Goal: Information Seeking & Learning: Learn about a topic

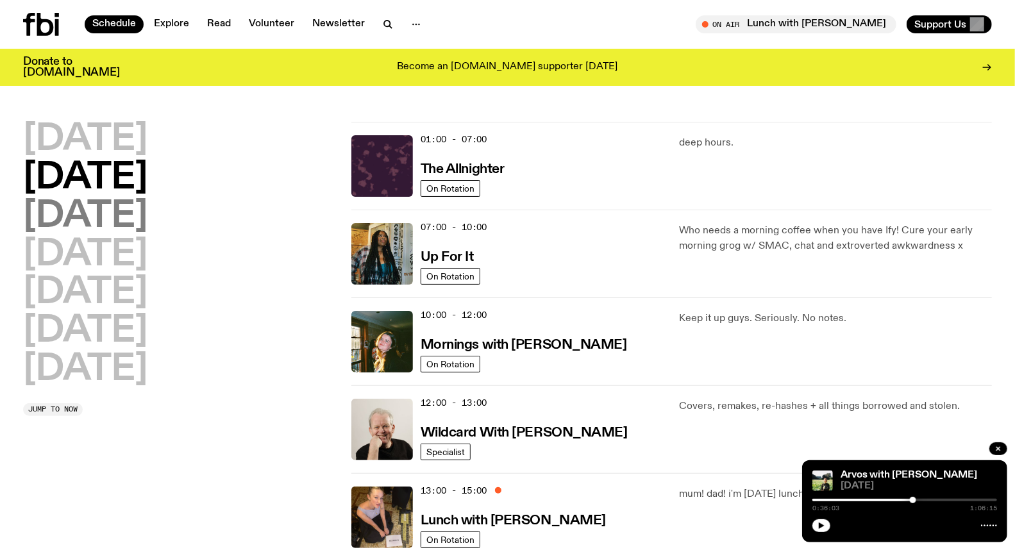
click at [98, 208] on h2 "[DATE]" at bounding box center [85, 217] width 124 height 36
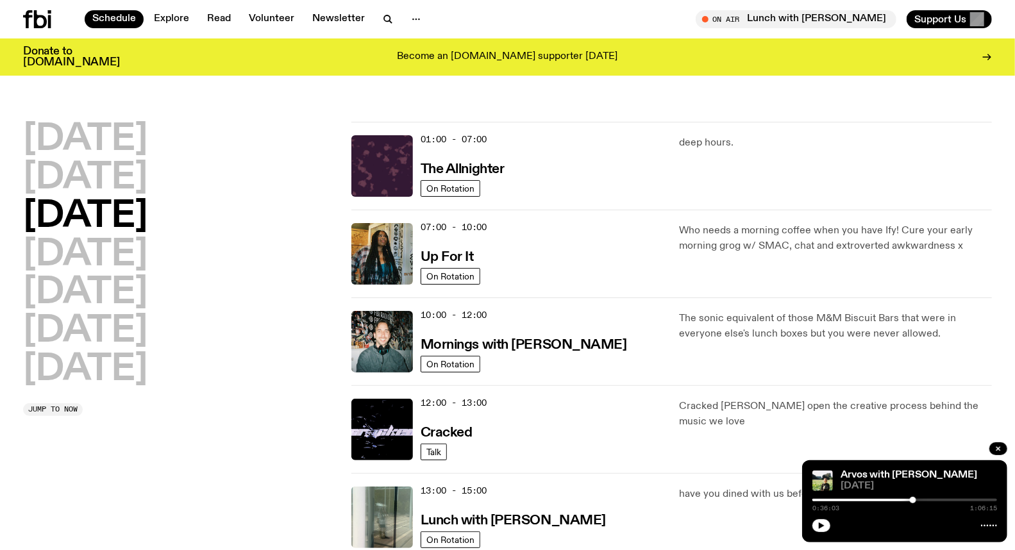
scroll to position [35, 0]
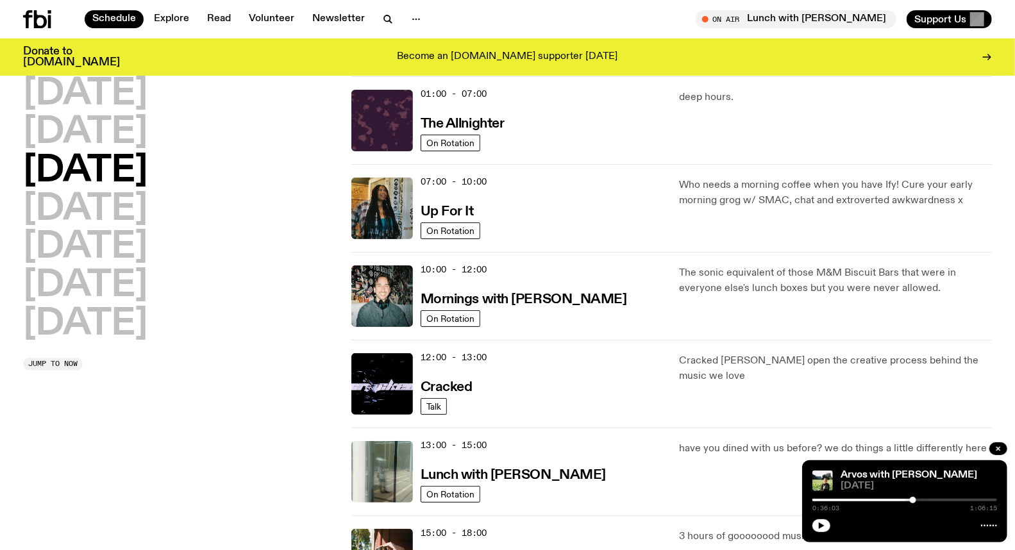
click at [475, 183] on span "07:00 - 10:00" at bounding box center [454, 182] width 67 height 12
click at [428, 185] on span "07:00 - 10:00" at bounding box center [454, 182] width 67 height 12
click at [379, 193] on img at bounding box center [382, 209] width 62 height 62
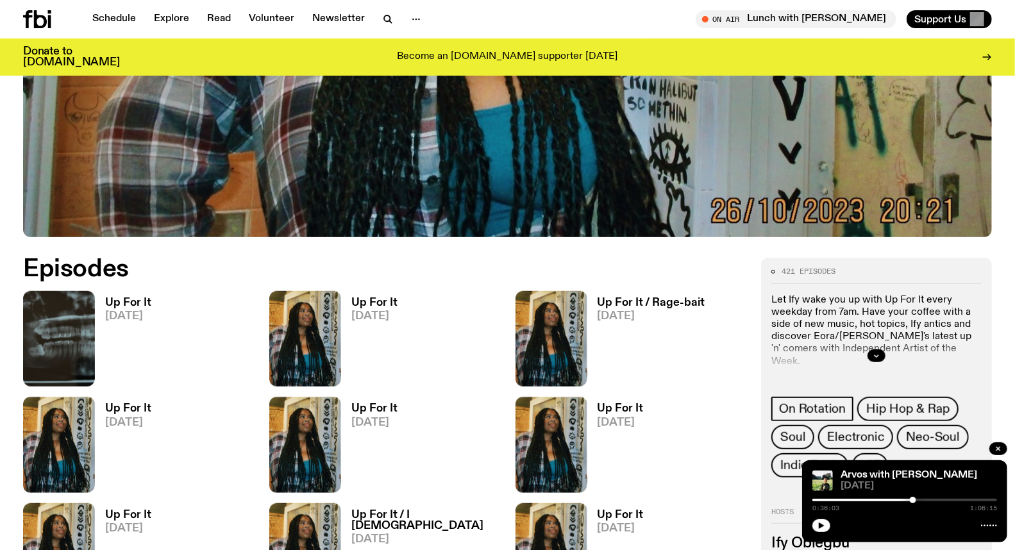
scroll to position [489, 0]
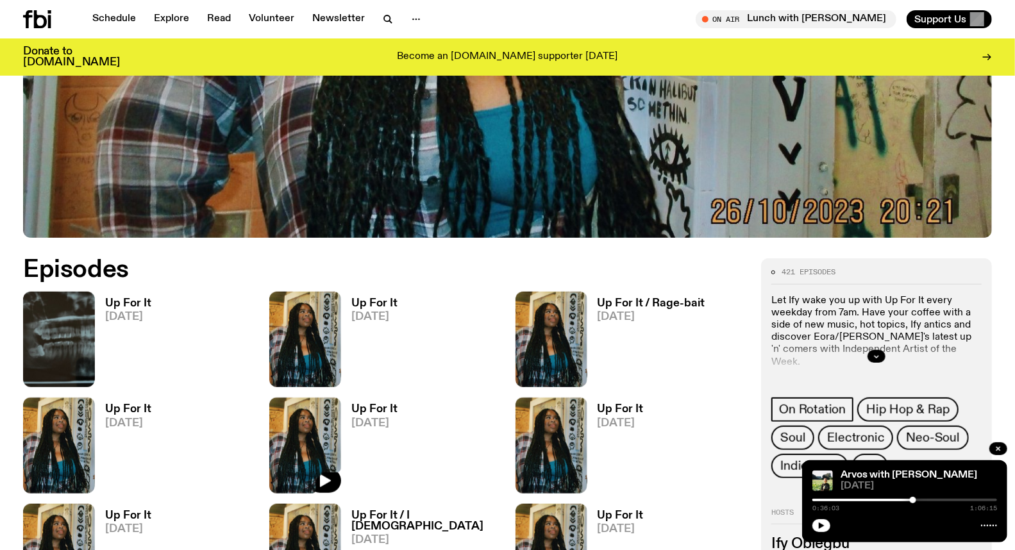
click at [326, 417] on img at bounding box center [305, 446] width 72 height 96
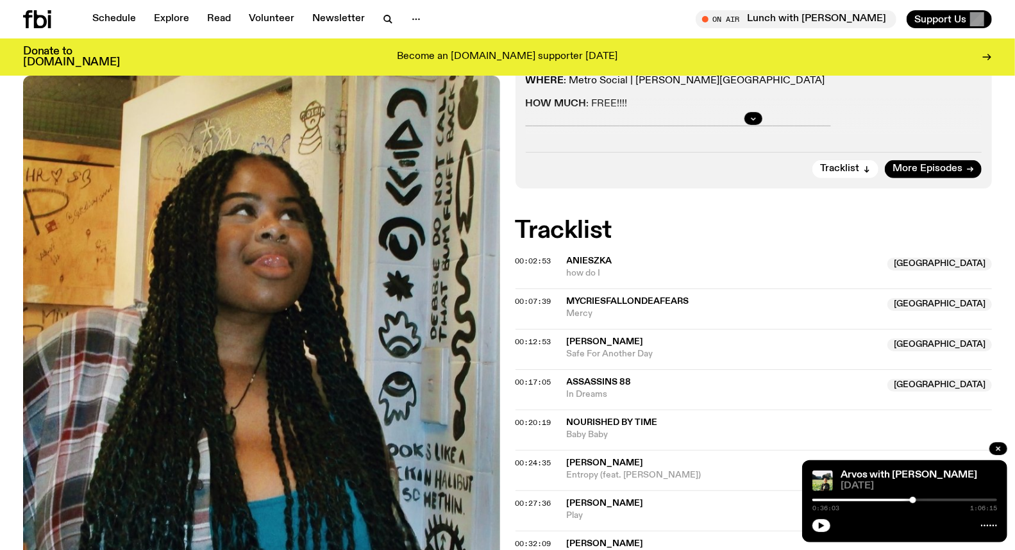
scroll to position [350, 0]
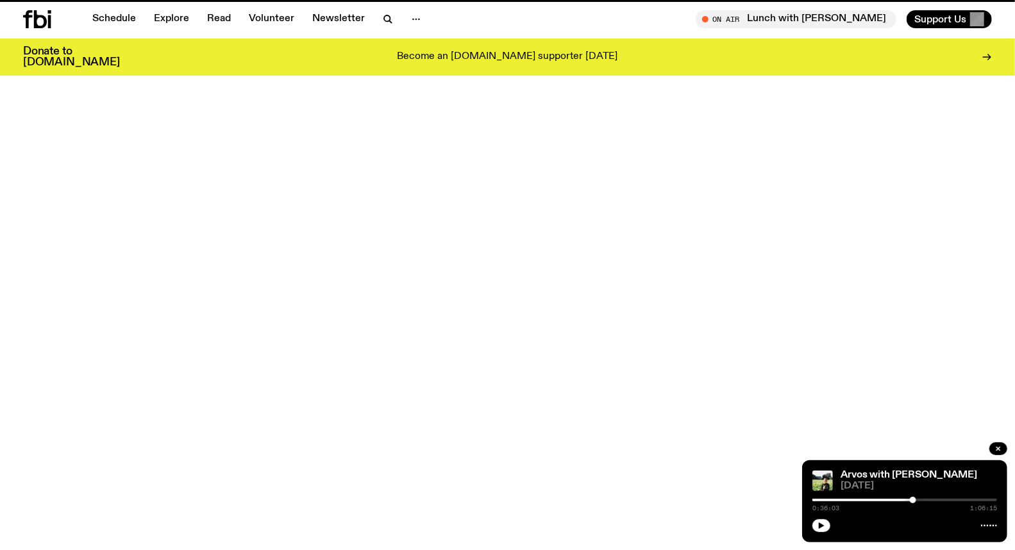
scroll to position [489, 0]
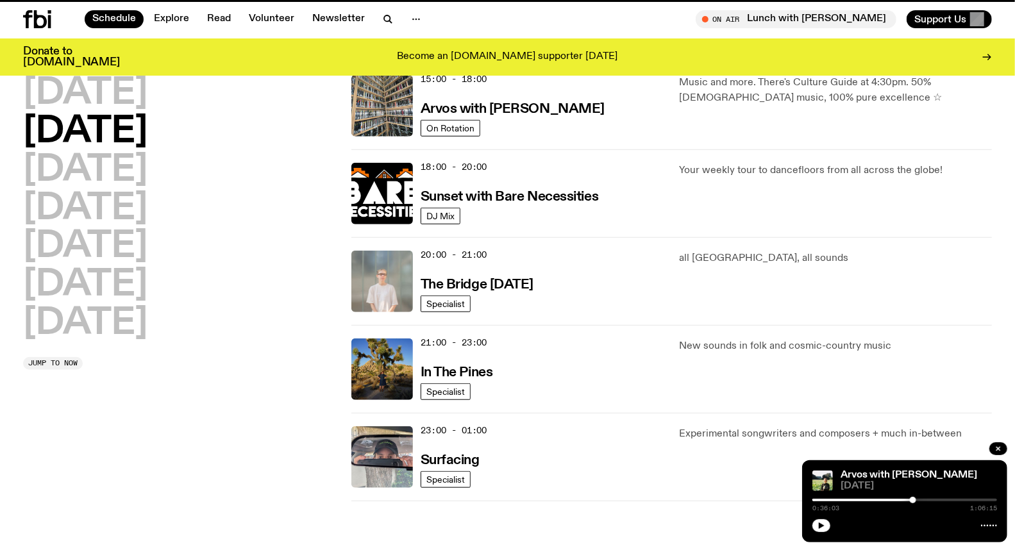
scroll to position [35, 0]
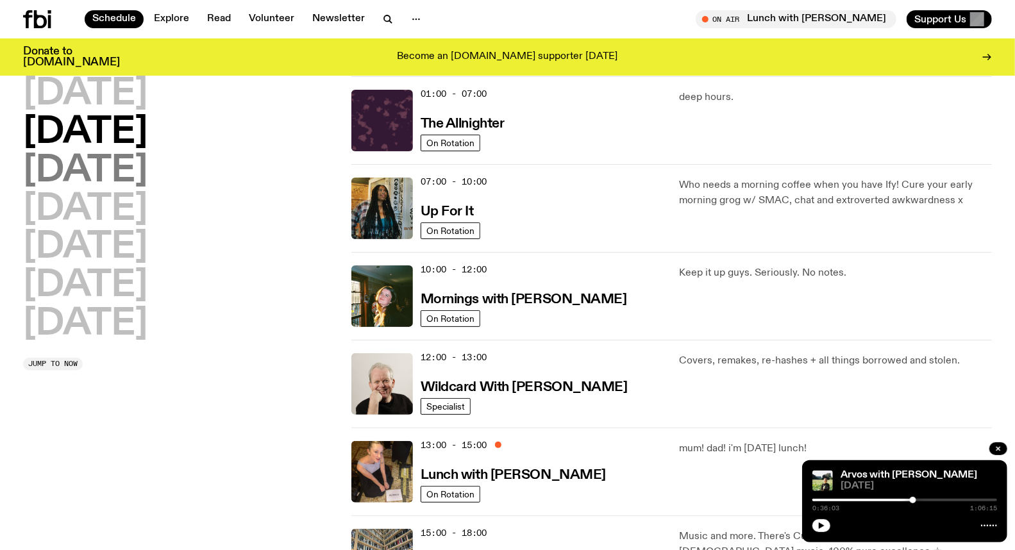
click at [68, 177] on h2 "[DATE]" at bounding box center [85, 171] width 124 height 36
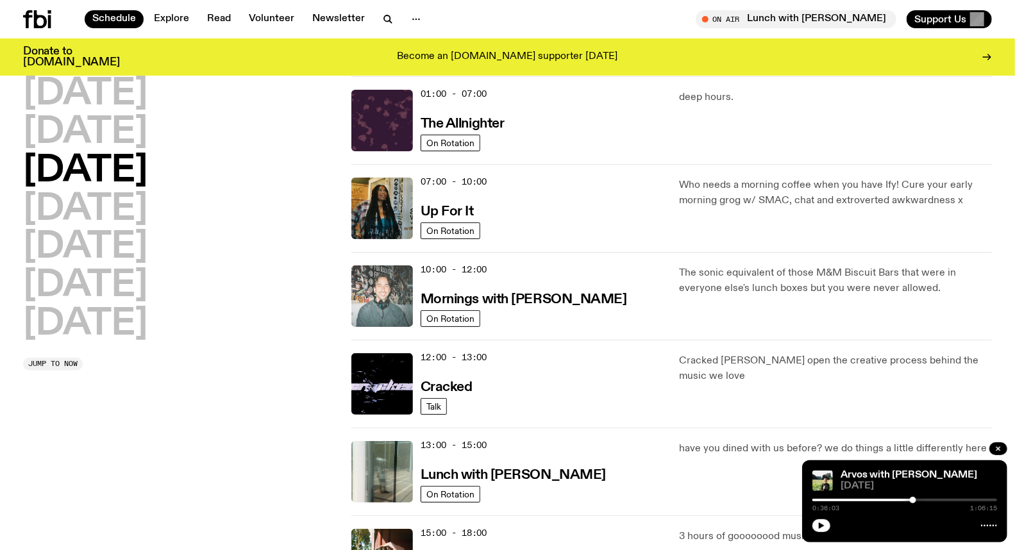
click at [382, 298] on img at bounding box center [382, 297] width 62 height 62
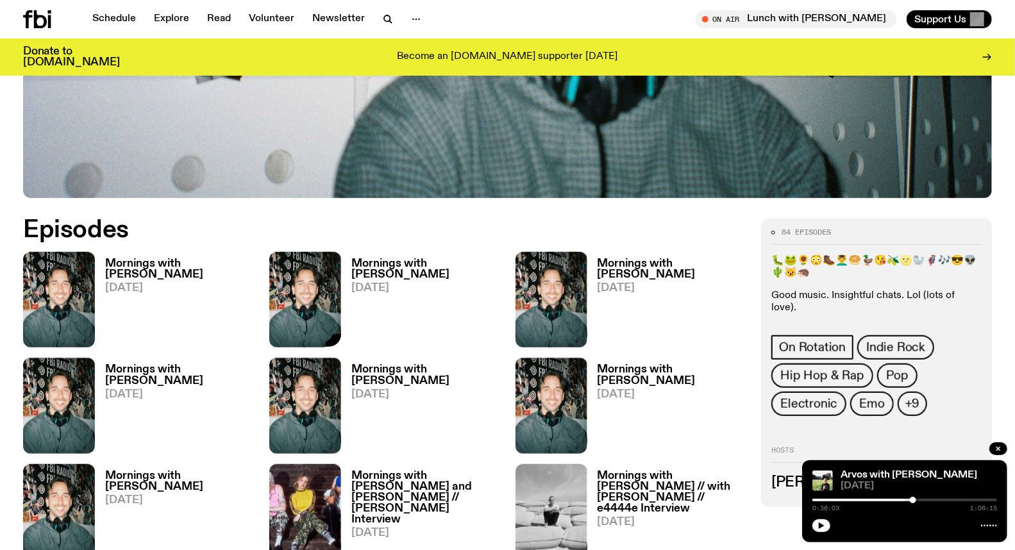
scroll to position [637, 0]
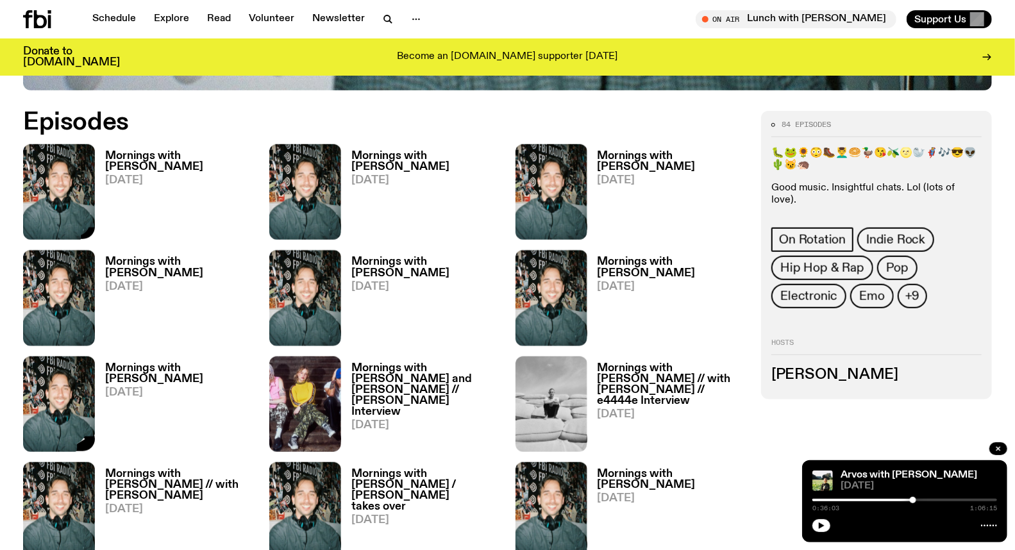
click at [80, 189] on img at bounding box center [59, 192] width 72 height 96
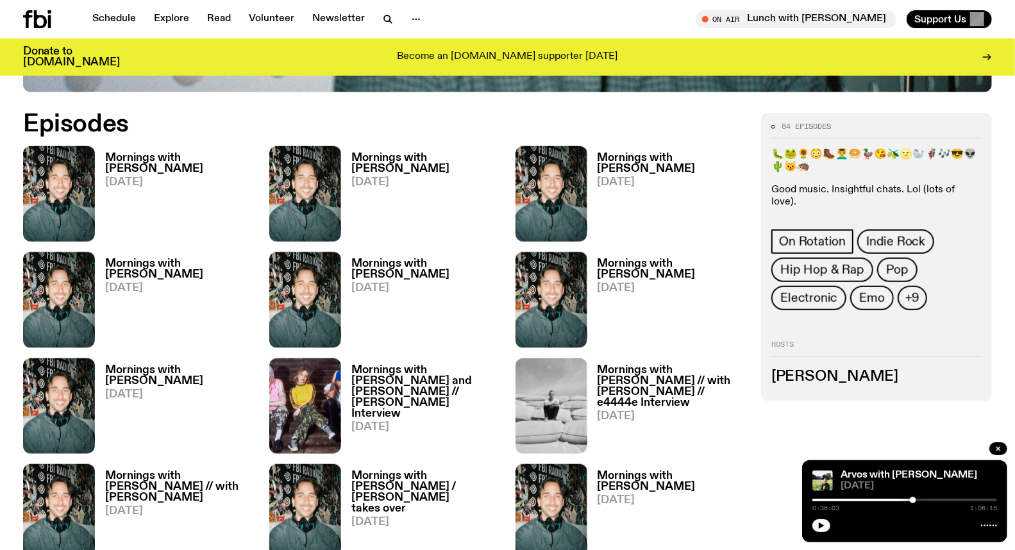
scroll to position [627, 0]
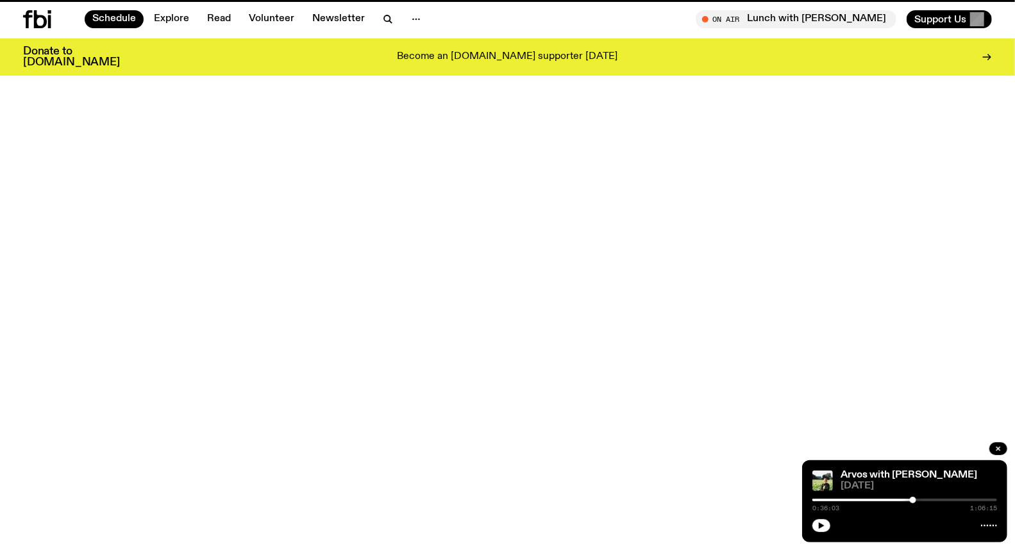
scroll to position [35, 0]
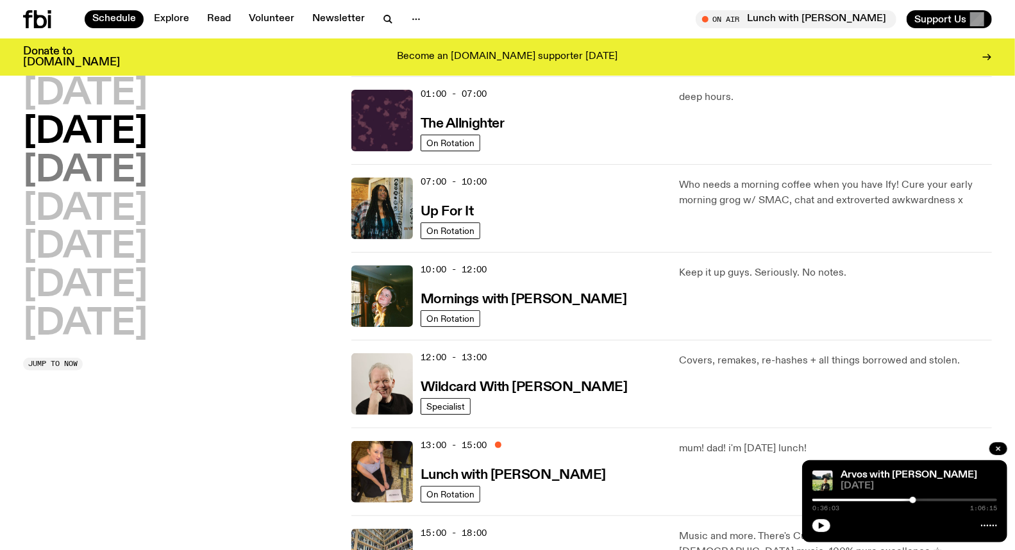
click at [92, 172] on h2 "[DATE]" at bounding box center [85, 171] width 124 height 36
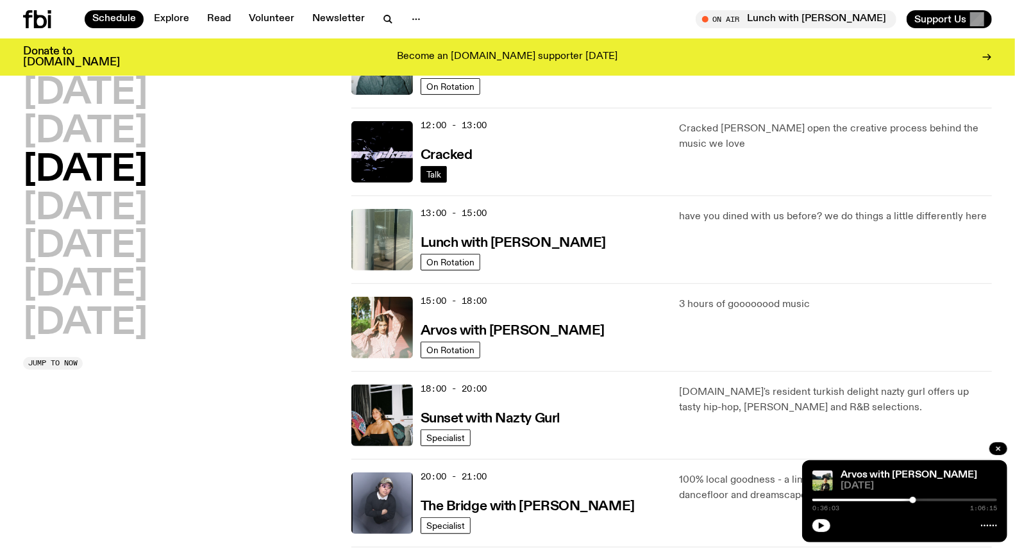
scroll to position [282, 0]
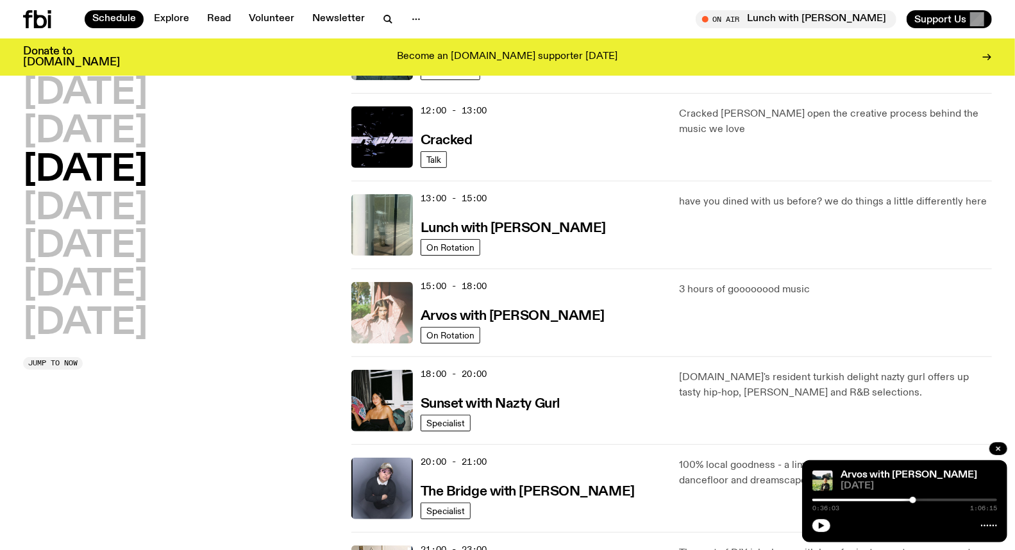
click at [387, 331] on img at bounding box center [382, 313] width 62 height 62
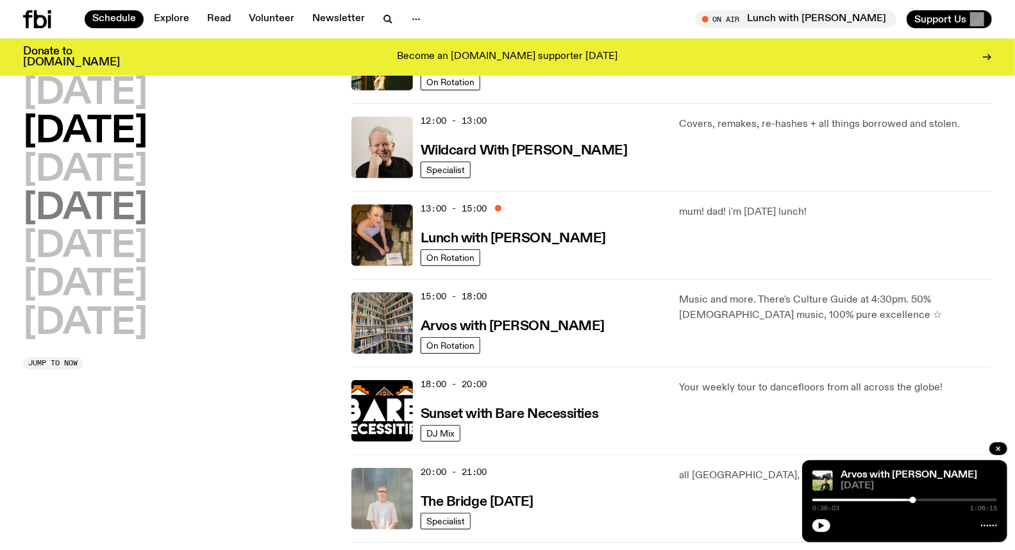
click at [120, 201] on h2 "[DATE]" at bounding box center [85, 209] width 124 height 36
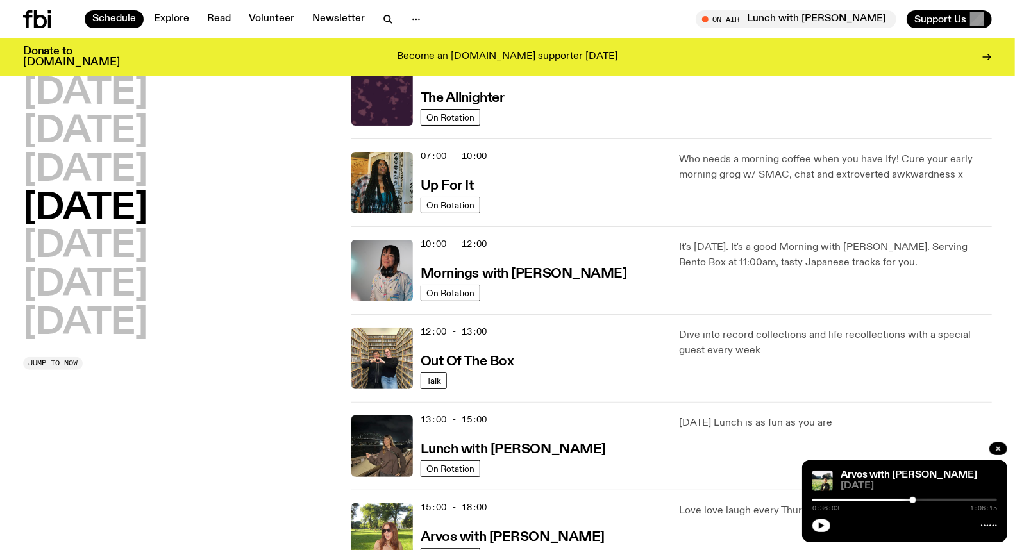
scroll to position [35, 0]
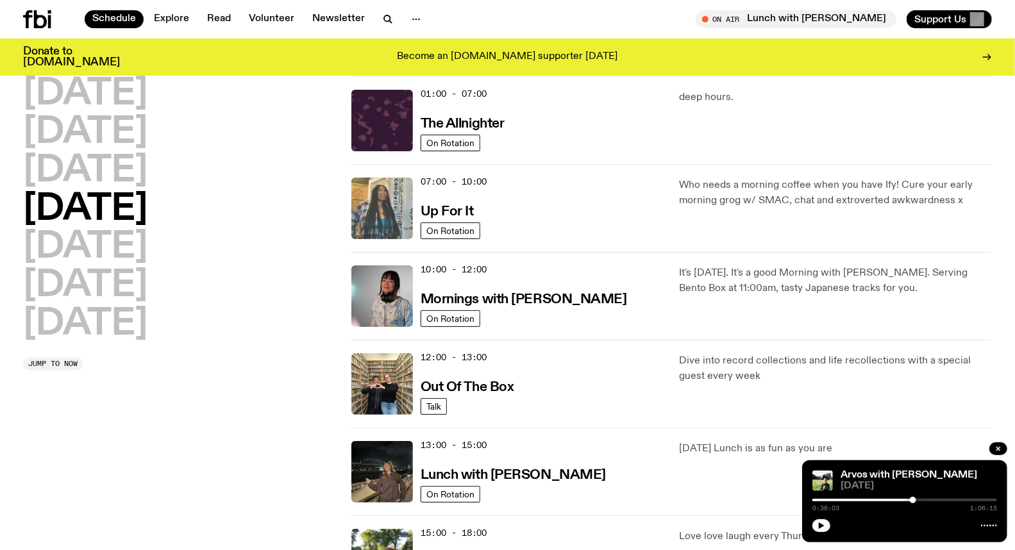
click at [392, 199] on img at bounding box center [382, 209] width 62 height 62
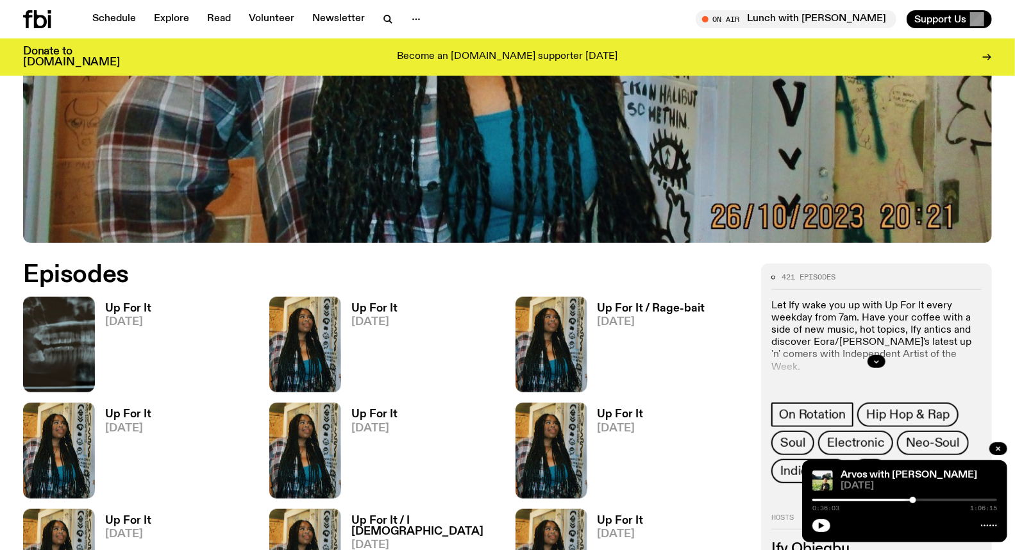
scroll to position [491, 0]
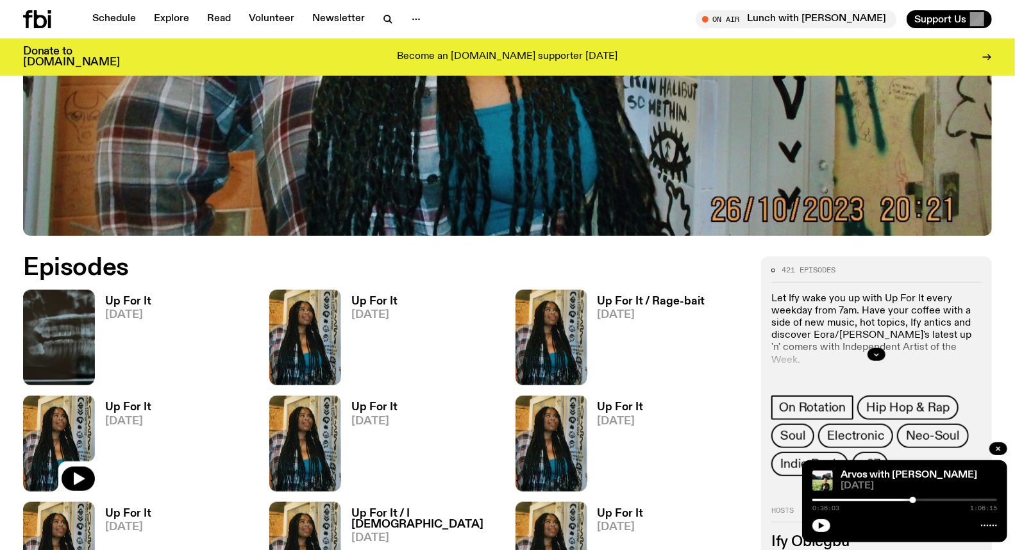
click at [48, 454] on img at bounding box center [59, 444] width 72 height 96
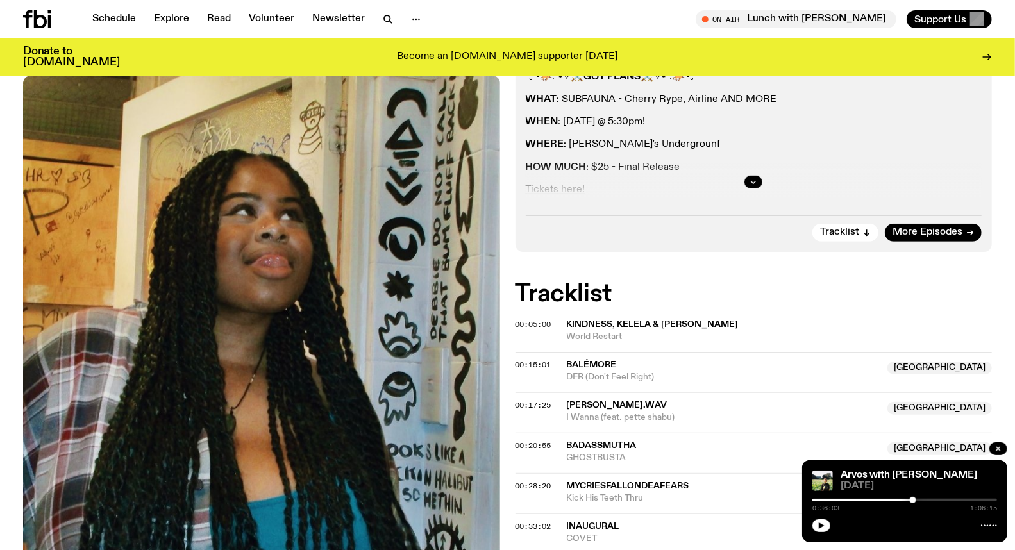
scroll to position [276, 0]
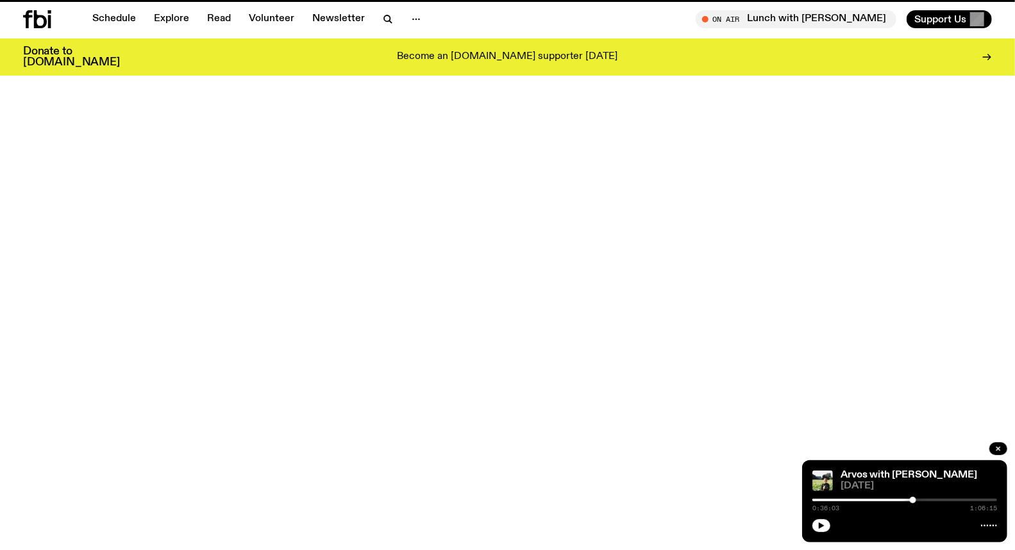
scroll to position [489, 0]
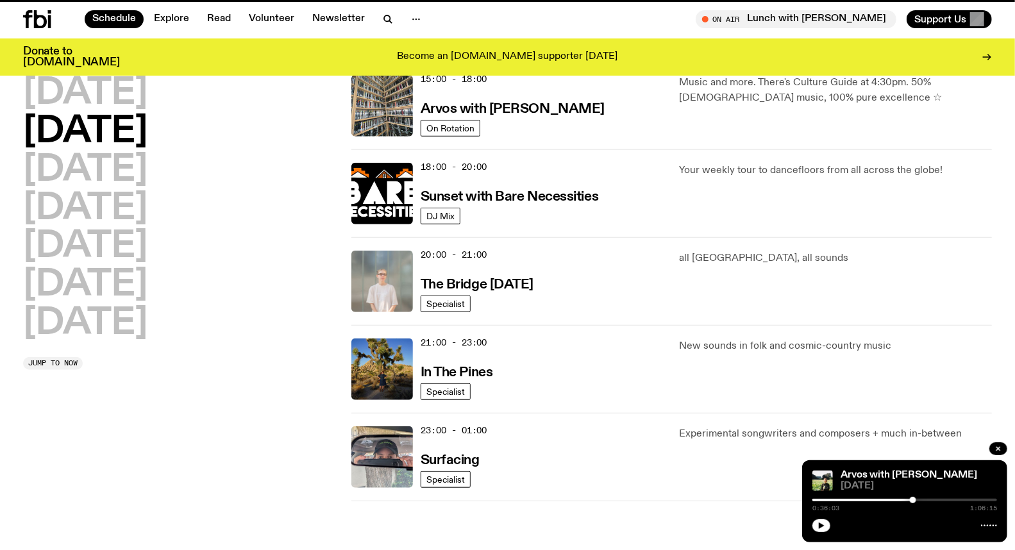
scroll to position [35, 0]
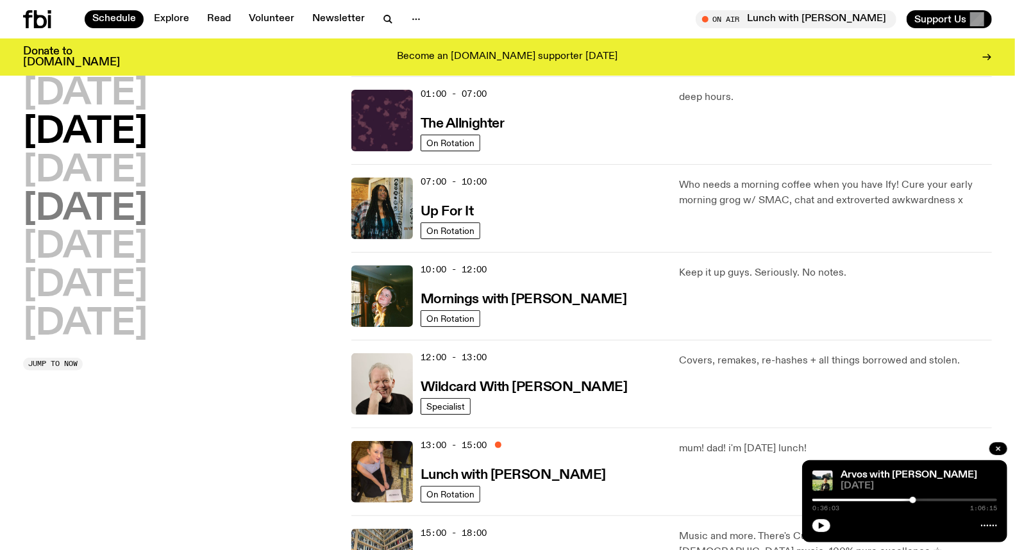
click at [126, 208] on h2 "[DATE]" at bounding box center [85, 210] width 124 height 36
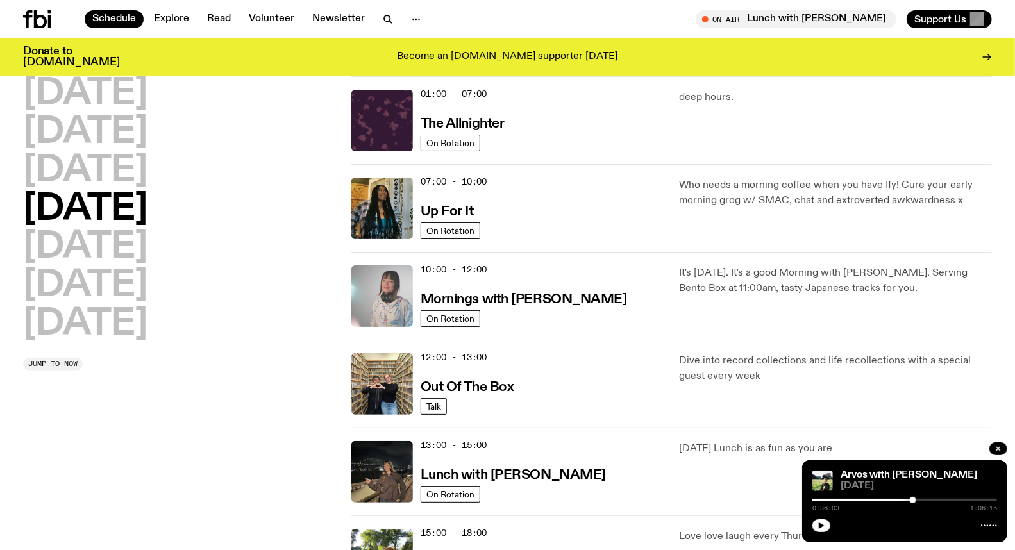
click at [366, 291] on img at bounding box center [382, 297] width 62 height 62
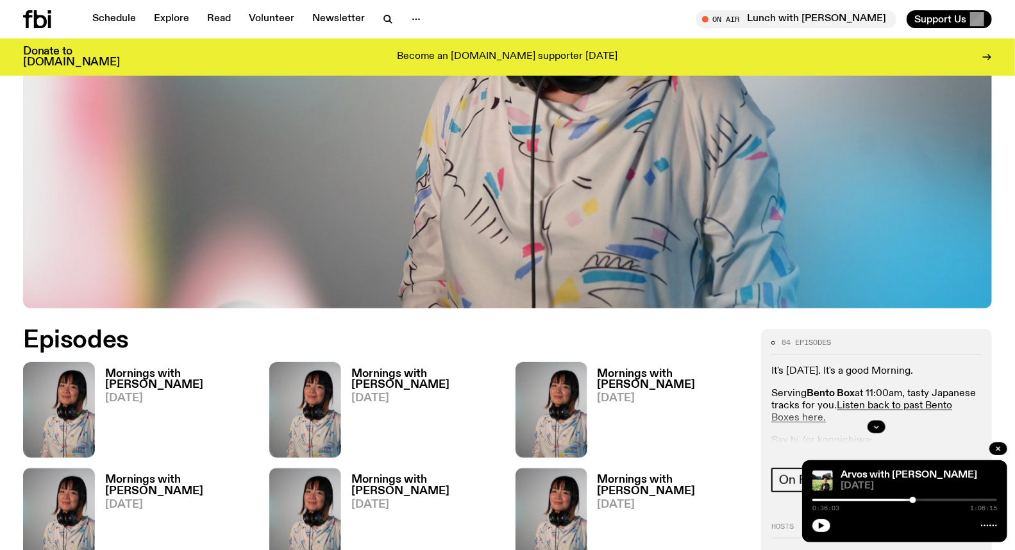
scroll to position [493, 0]
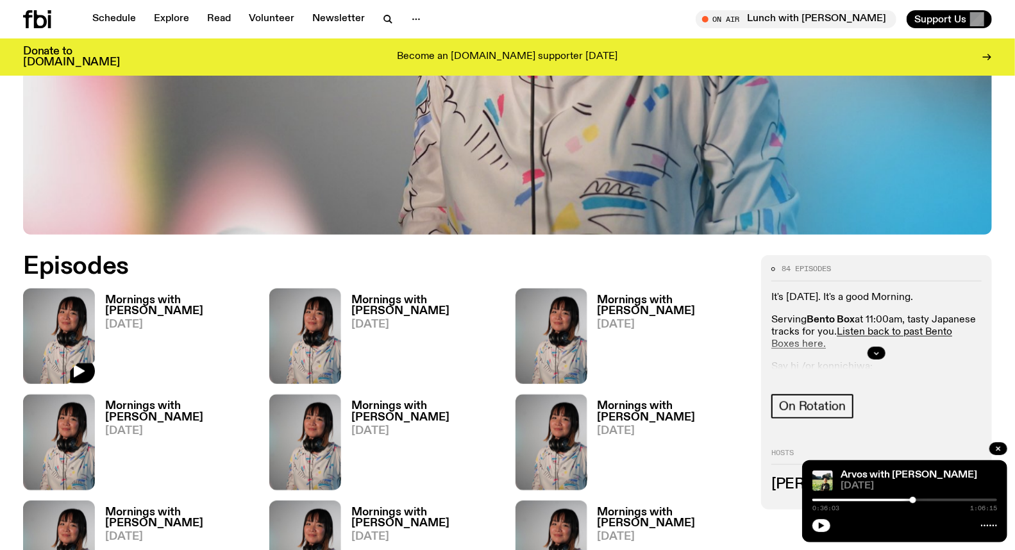
click at [58, 337] on img at bounding box center [59, 337] width 72 height 96
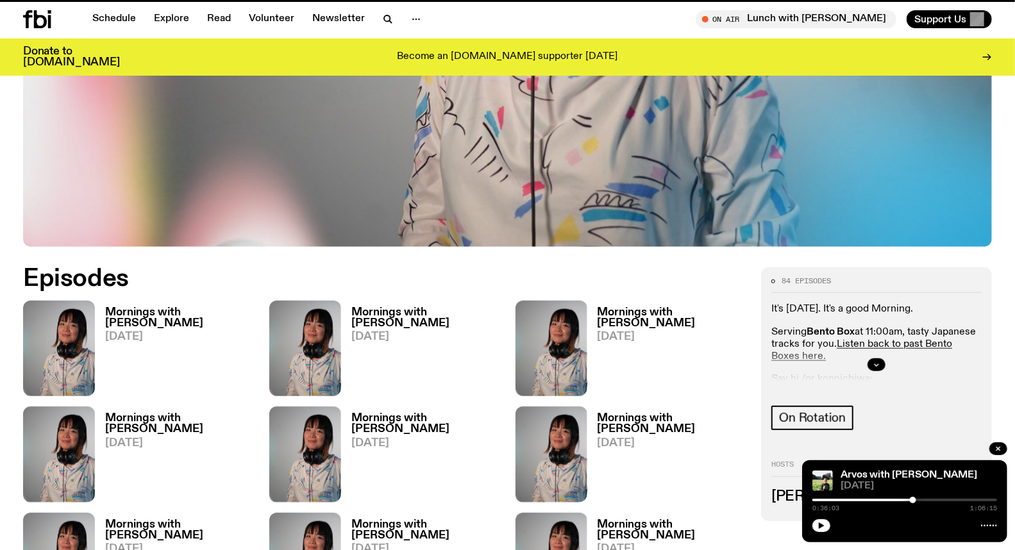
scroll to position [483, 0]
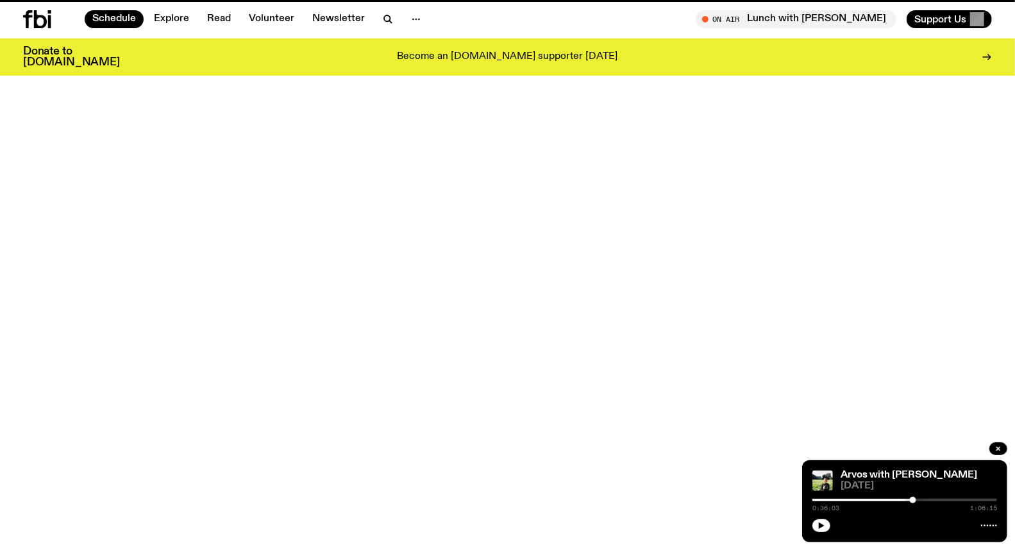
scroll to position [35, 0]
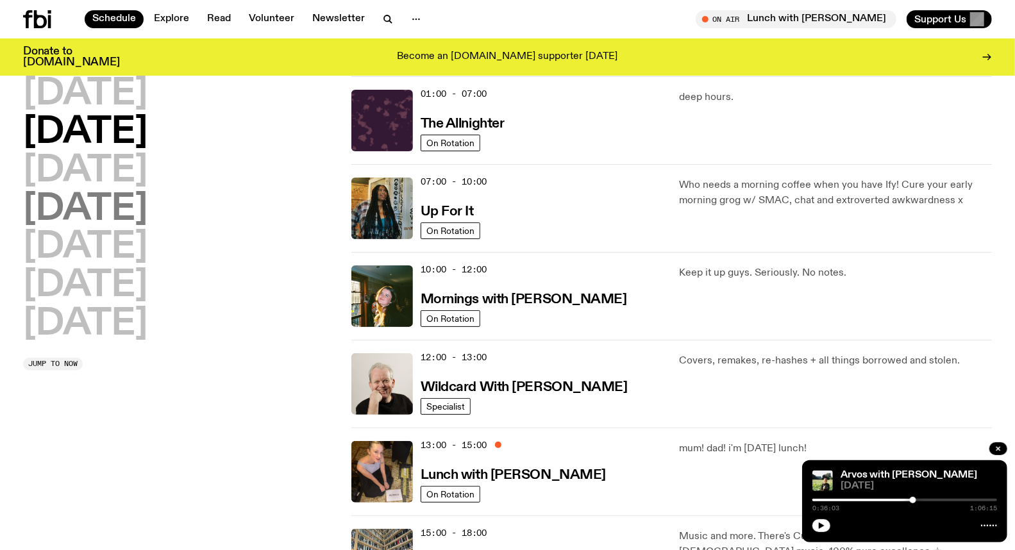
click at [76, 207] on h2 "[DATE]" at bounding box center [85, 210] width 124 height 36
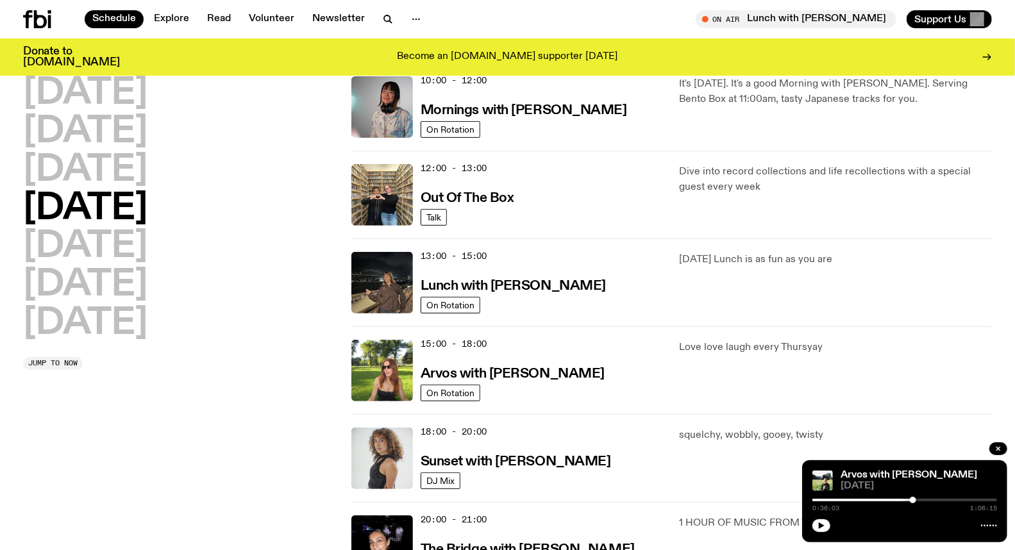
scroll to position [249, 0]
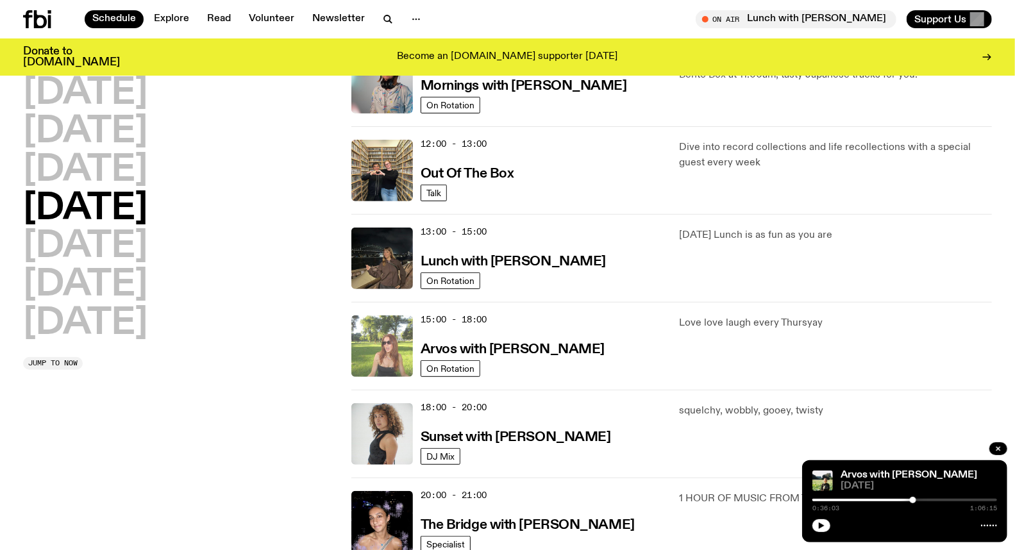
click at [380, 342] on img at bounding box center [382, 347] width 62 height 62
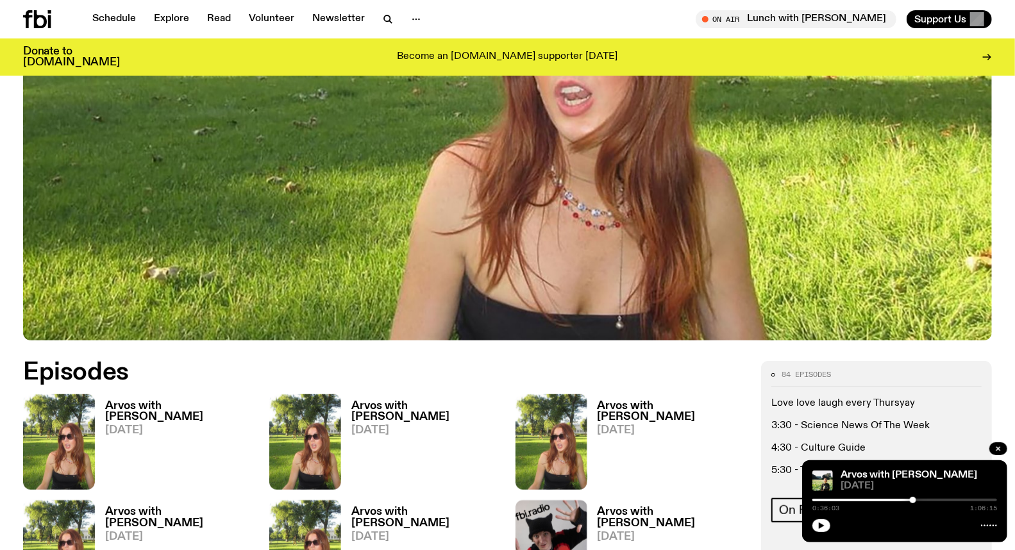
scroll to position [495, 0]
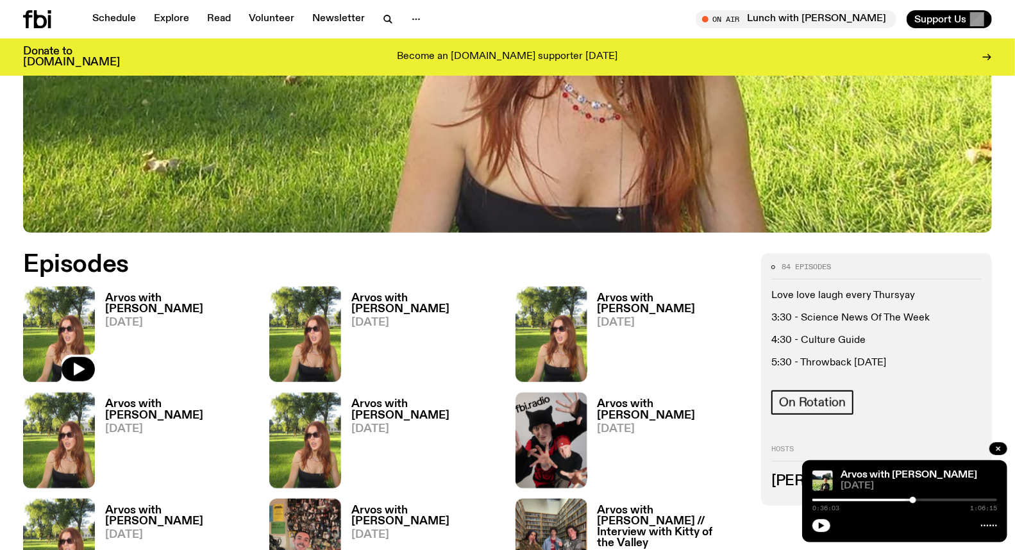
click at [42, 341] on img at bounding box center [59, 335] width 72 height 96
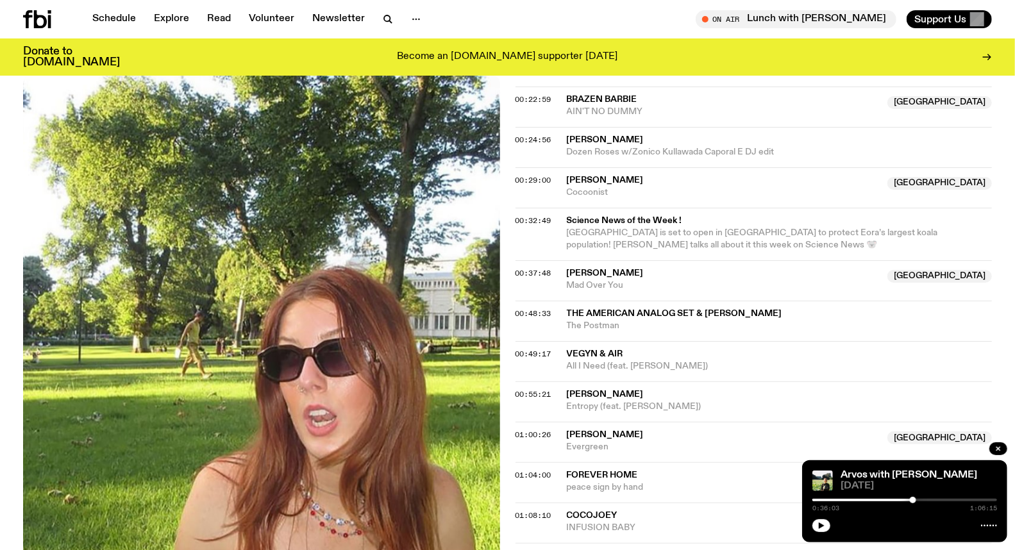
scroll to position [779, 0]
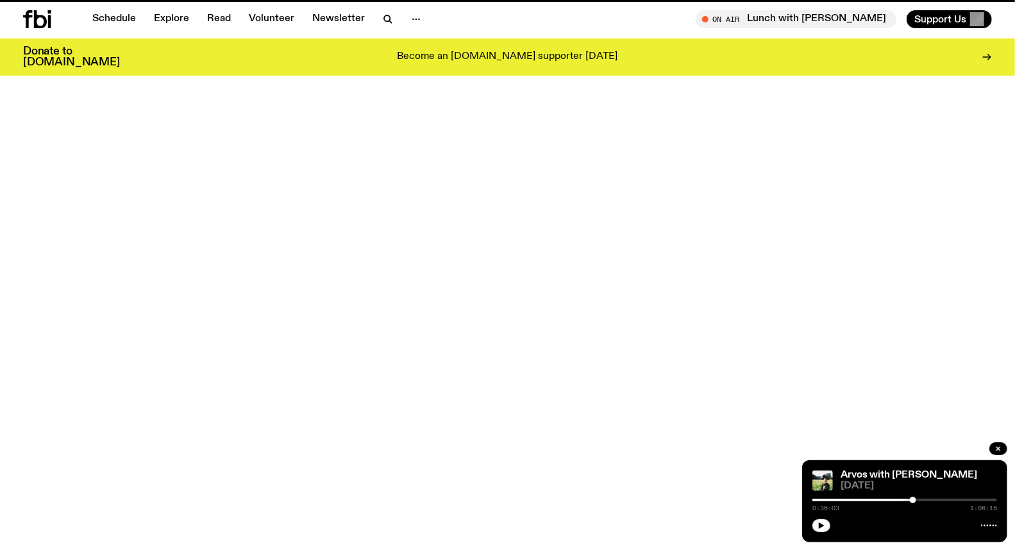
scroll to position [495, 0]
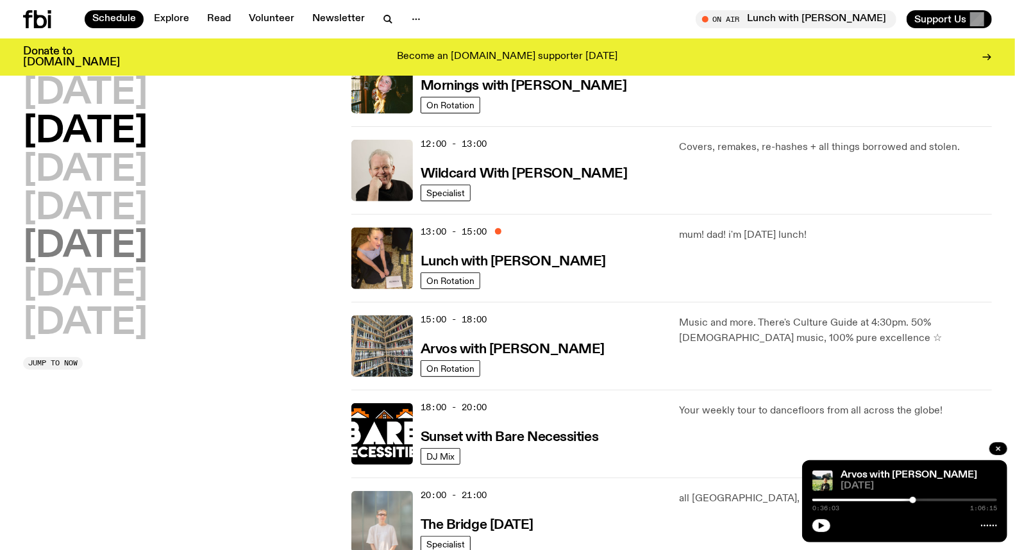
click at [87, 260] on h2 "[DATE]" at bounding box center [85, 247] width 124 height 36
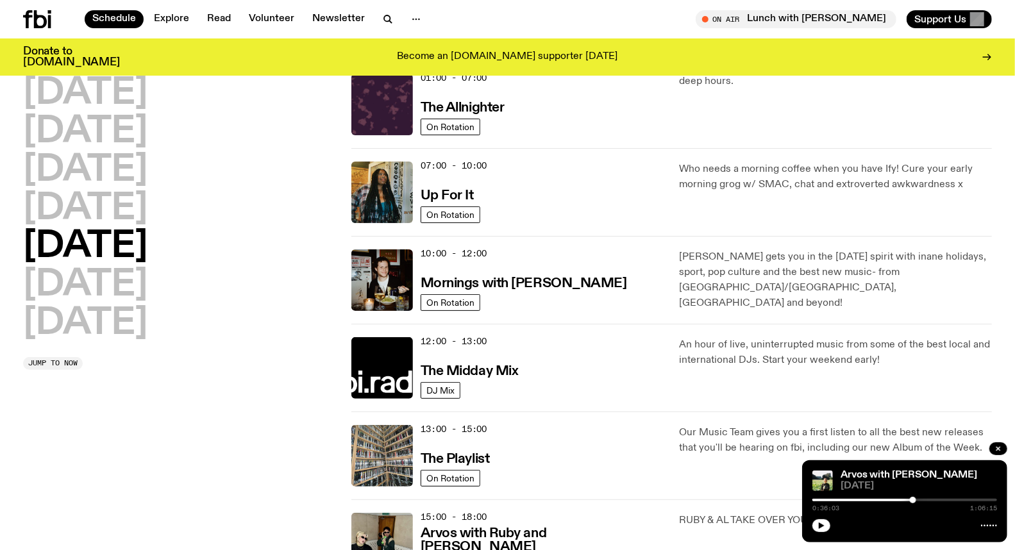
scroll to position [35, 0]
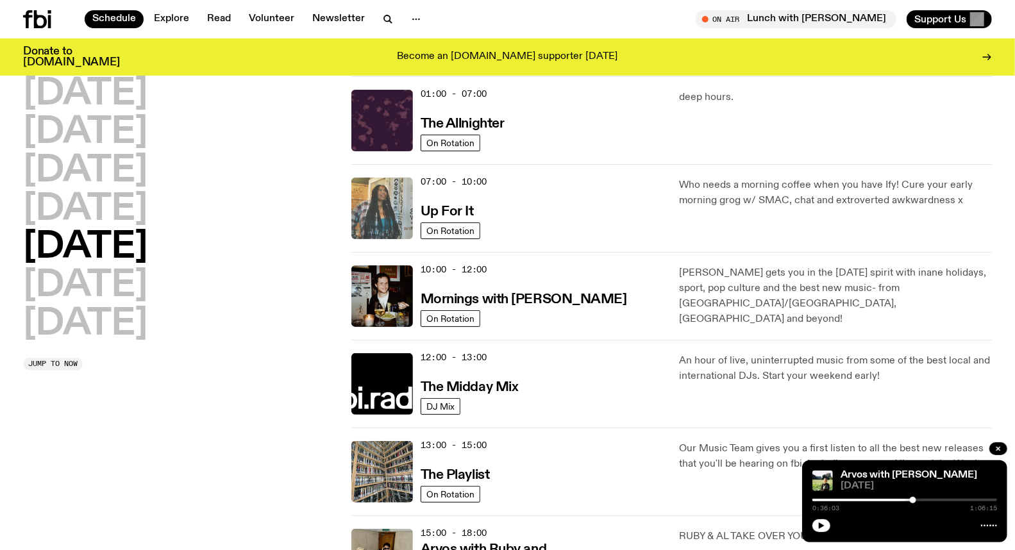
click at [379, 209] on img at bounding box center [382, 209] width 62 height 62
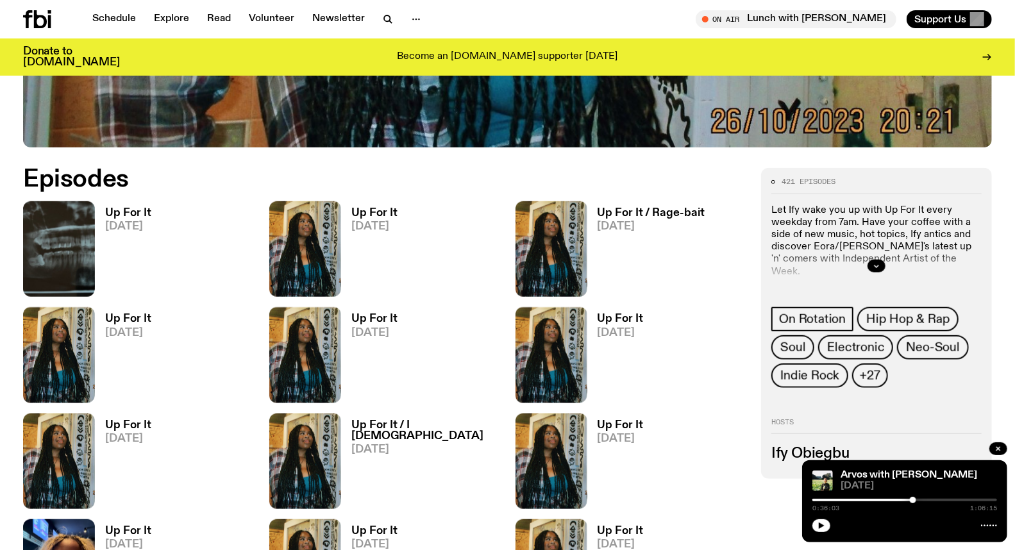
scroll to position [563, 0]
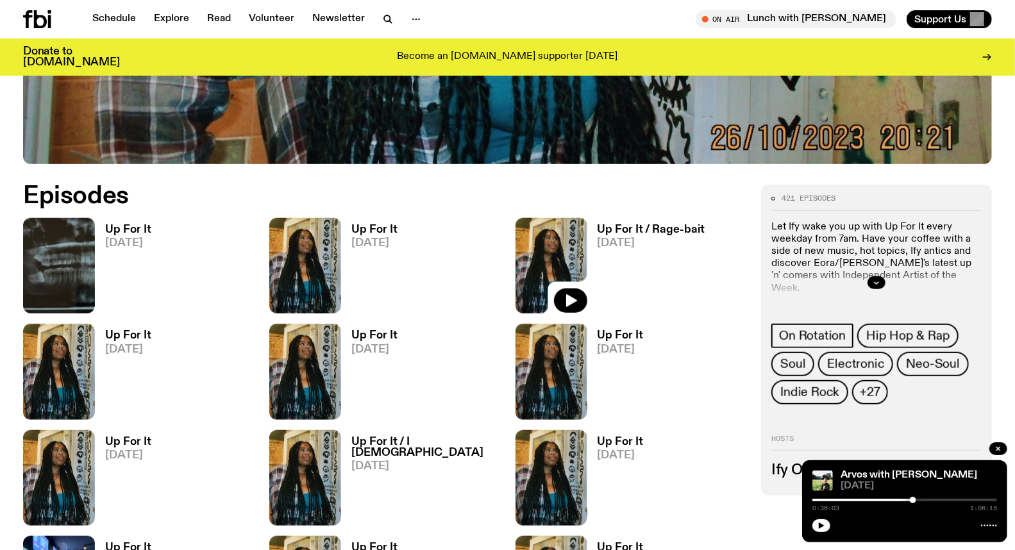
click at [544, 282] on img at bounding box center [552, 266] width 72 height 96
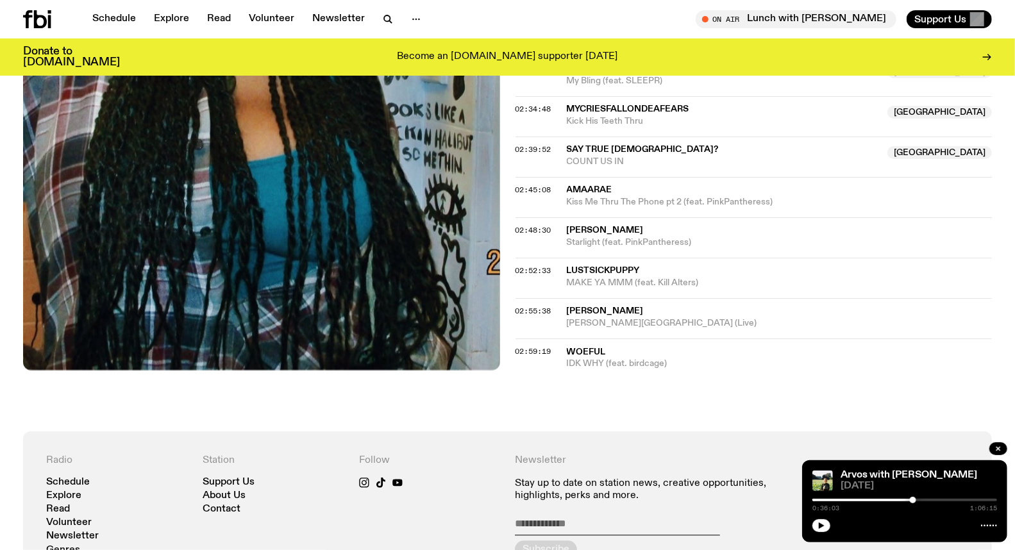
scroll to position [1634, 0]
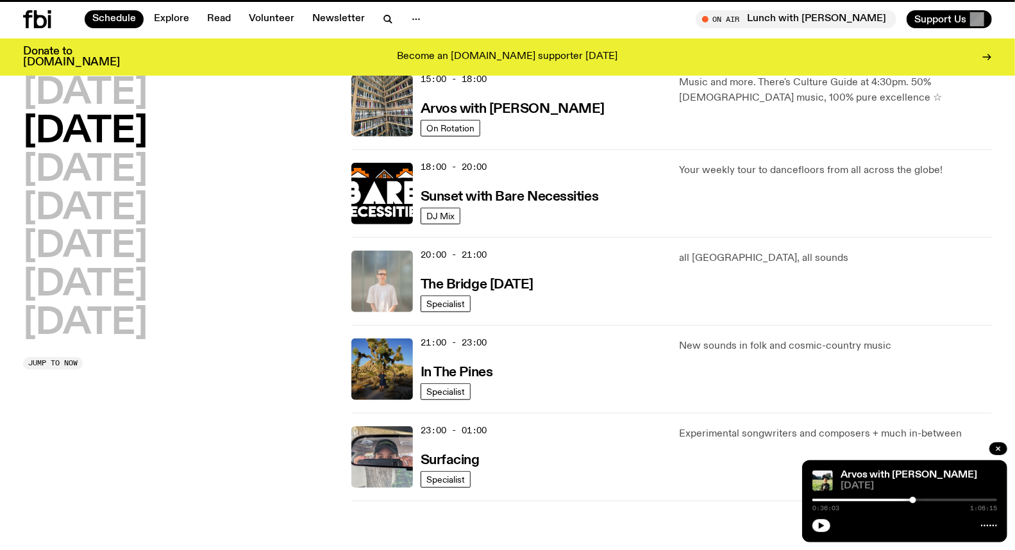
scroll to position [35, 0]
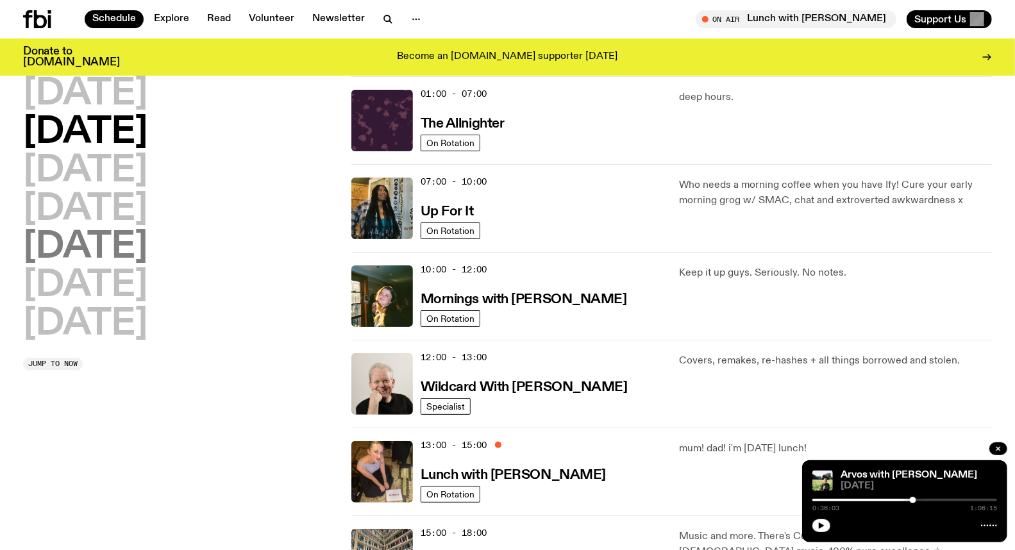
click at [112, 253] on h2 "[DATE]" at bounding box center [85, 248] width 124 height 36
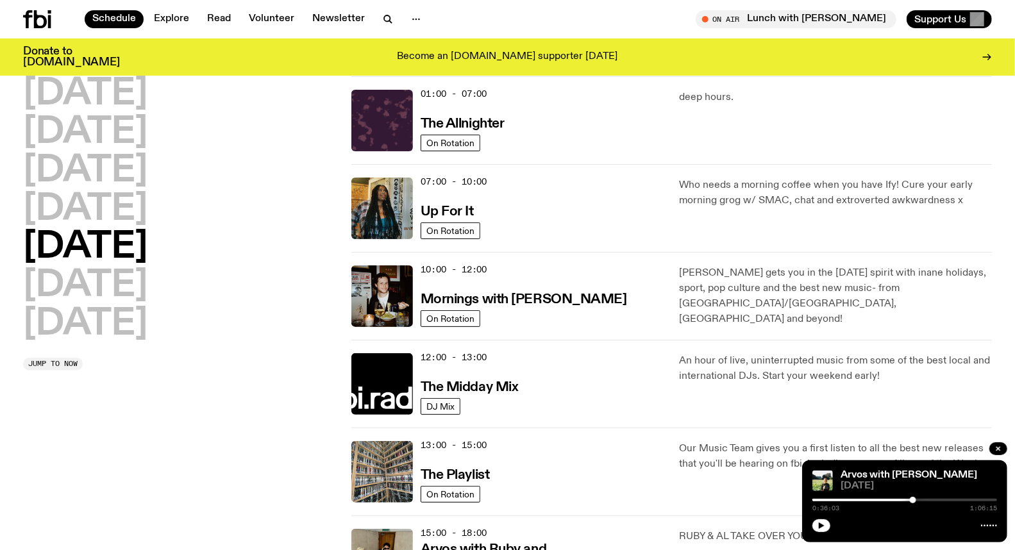
click at [99, 250] on h2 "[DATE]" at bounding box center [85, 248] width 124 height 36
click at [359, 269] on img at bounding box center [382, 297] width 62 height 62
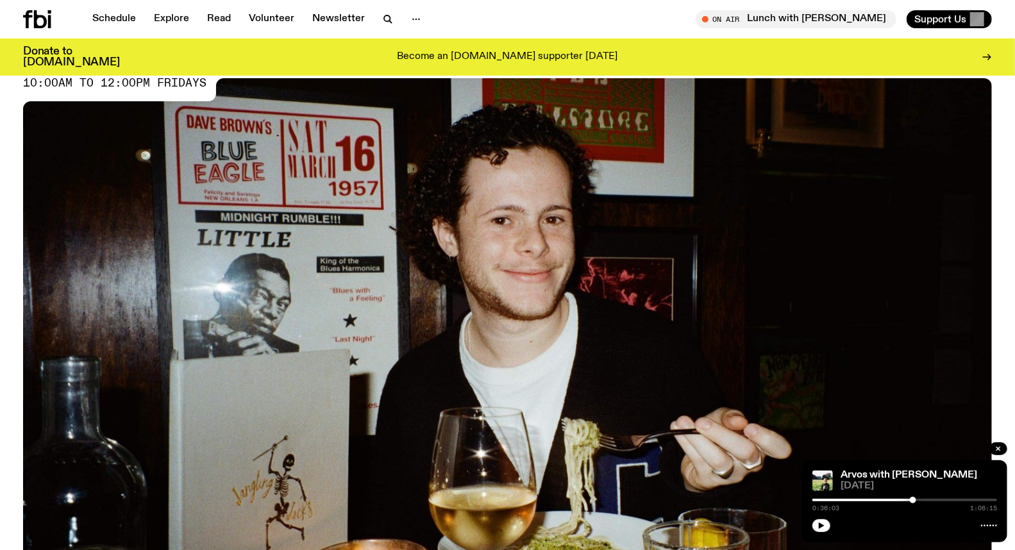
scroll to position [491, 0]
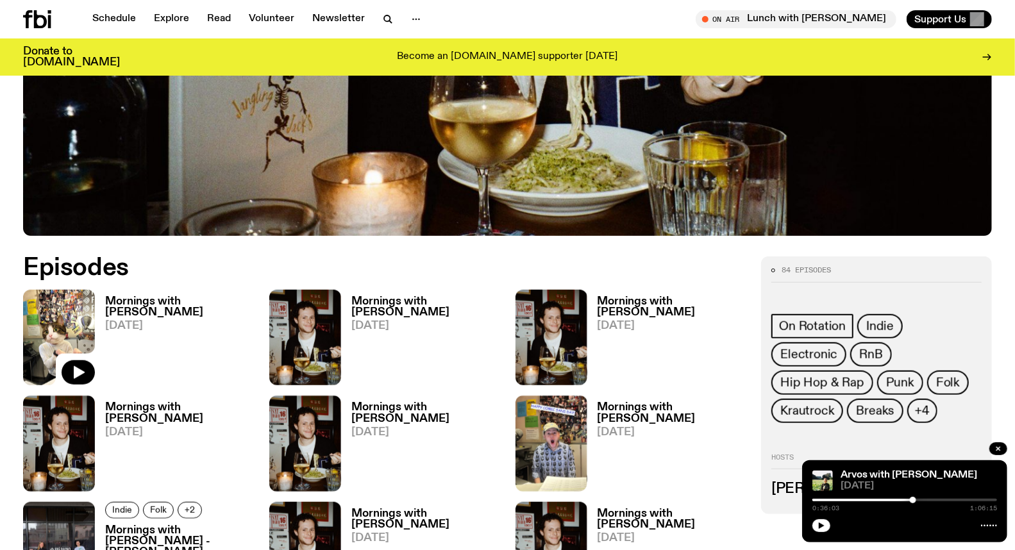
click at [40, 326] on img at bounding box center [59, 338] width 72 height 96
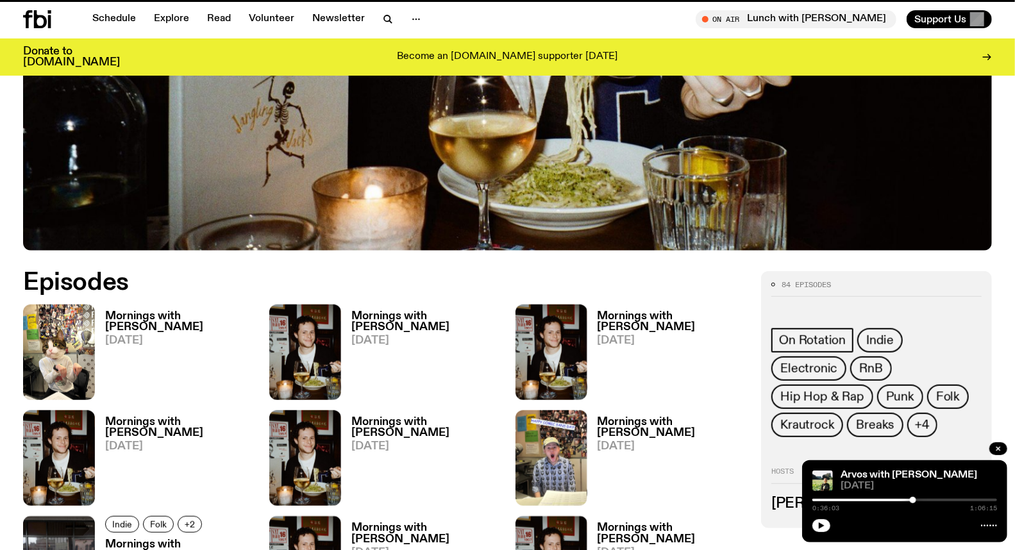
scroll to position [482, 0]
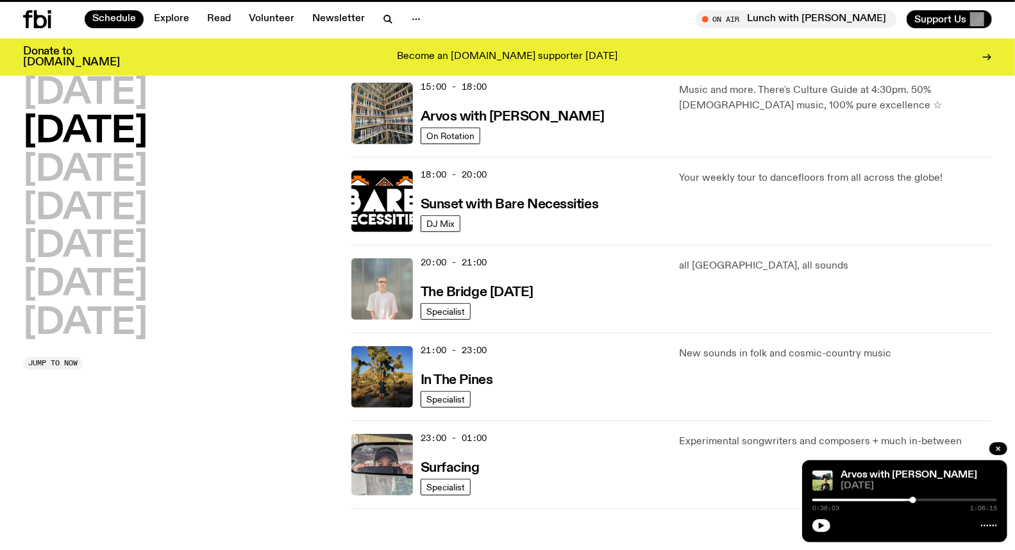
scroll to position [35, 0]
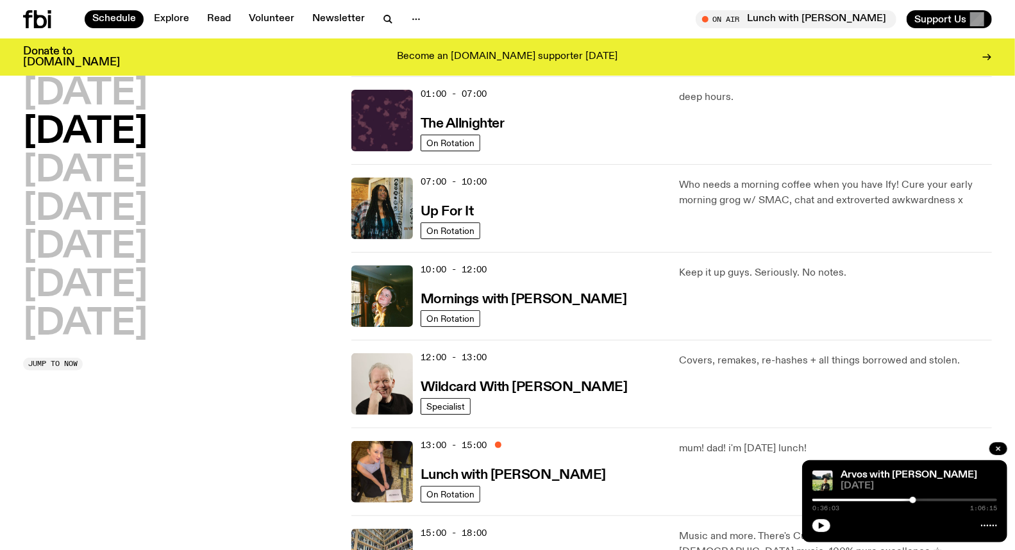
drag, startPoint x: 101, startPoint y: 291, endPoint x: 97, endPoint y: 236, distance: 54.6
click at [232, 255] on div "[DATE] [DATE] [DATE] [DATE] [DATE] [DATE] [DATE]" at bounding box center [179, 209] width 313 height 266
click at [93, 235] on h2 "[DATE]" at bounding box center [85, 248] width 124 height 36
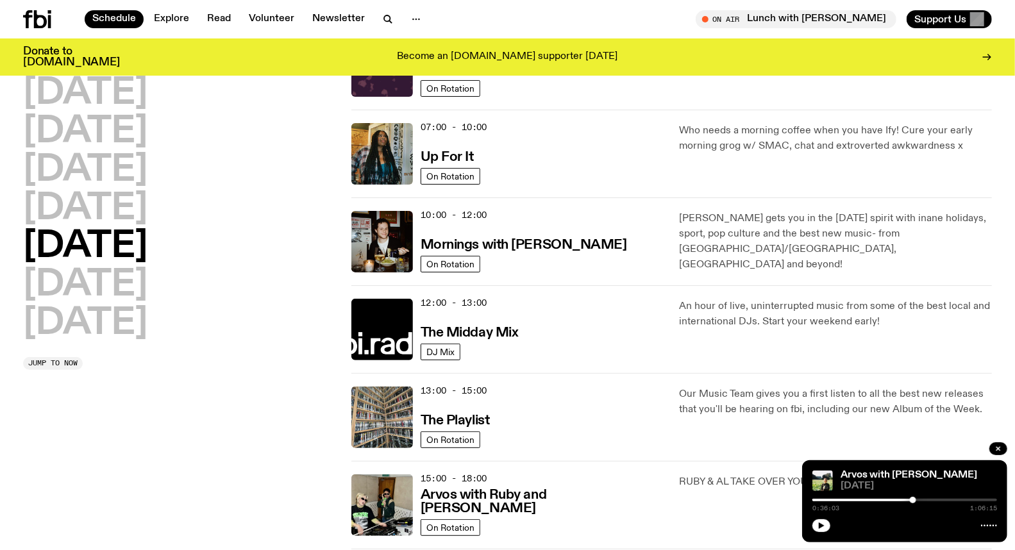
scroll to position [249, 0]
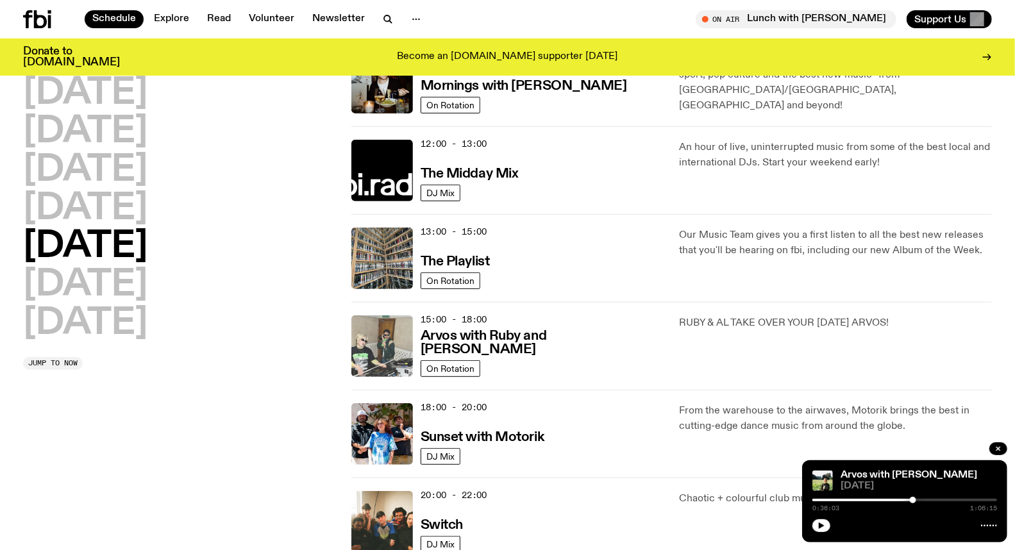
click at [381, 319] on img at bounding box center [382, 347] width 62 height 62
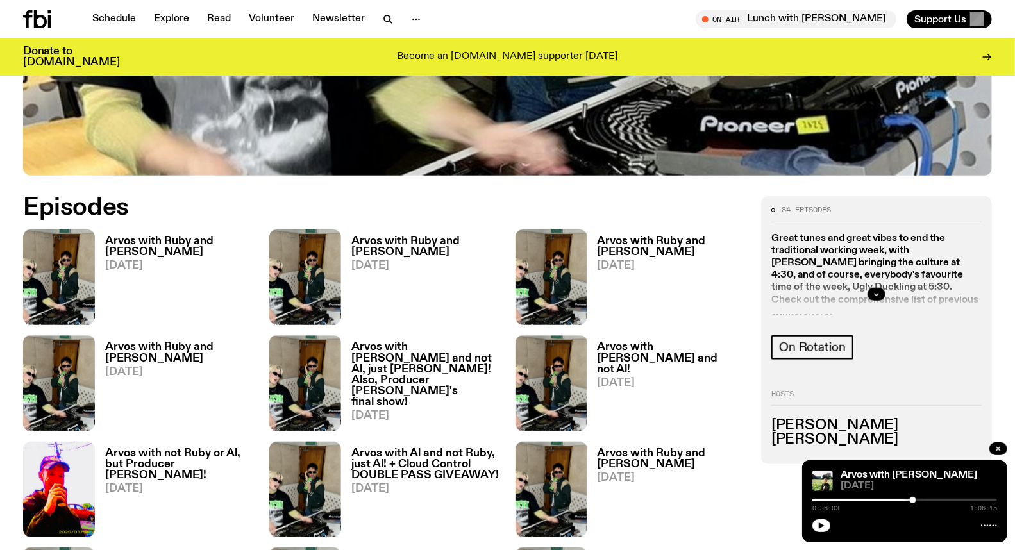
scroll to position [634, 0]
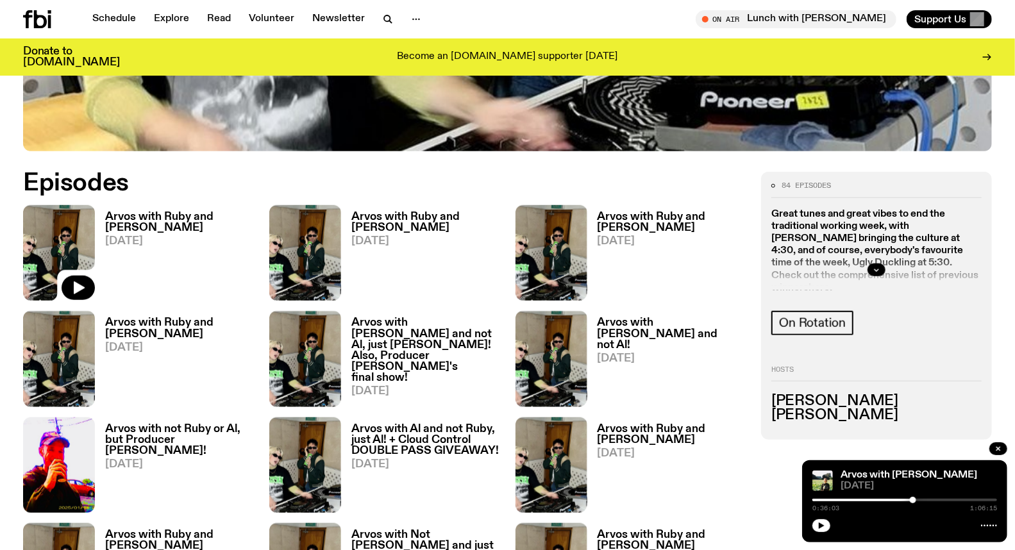
click at [55, 216] on img at bounding box center [59, 253] width 72 height 96
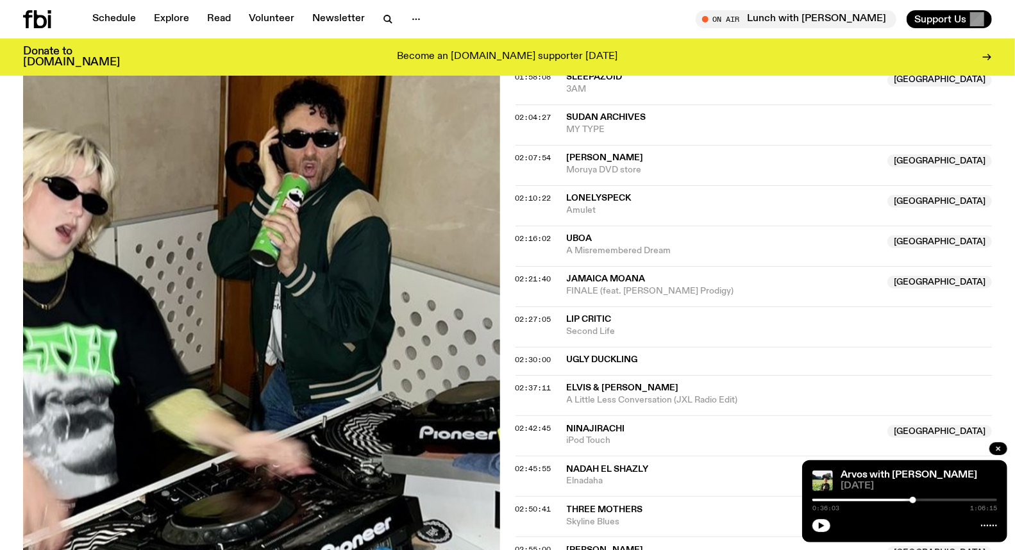
scroll to position [1632, 0]
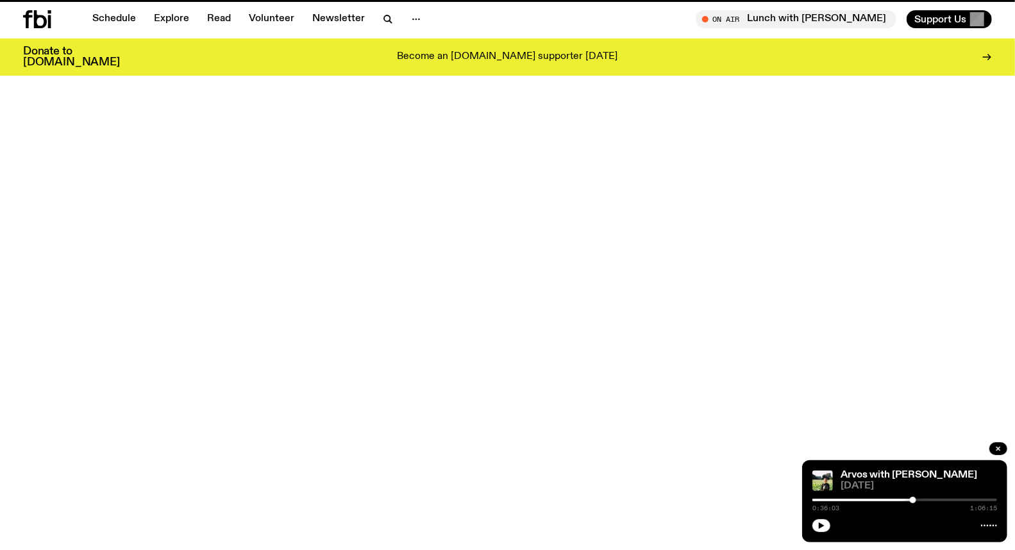
scroll to position [634, 0]
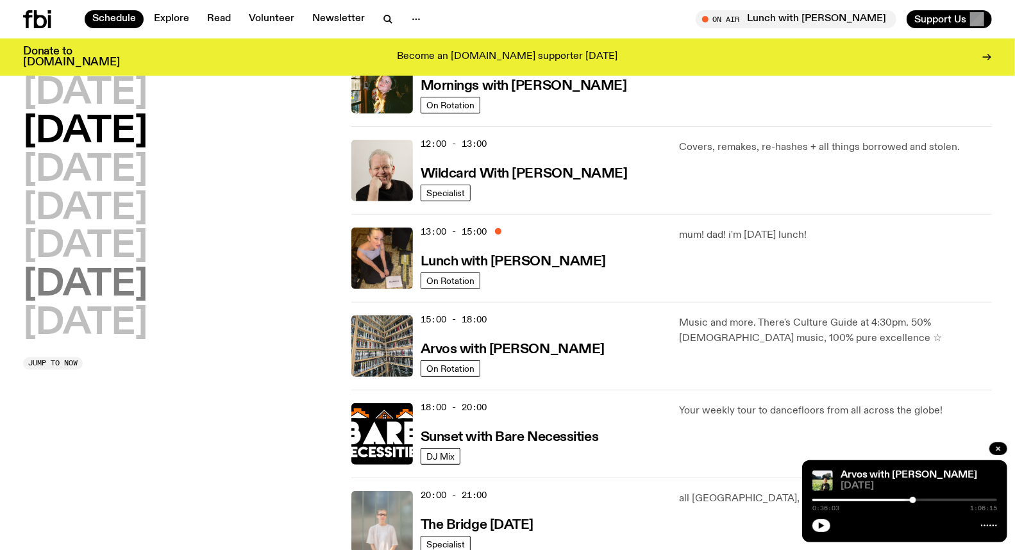
click at [86, 278] on h2 "[DATE]" at bounding box center [85, 285] width 124 height 36
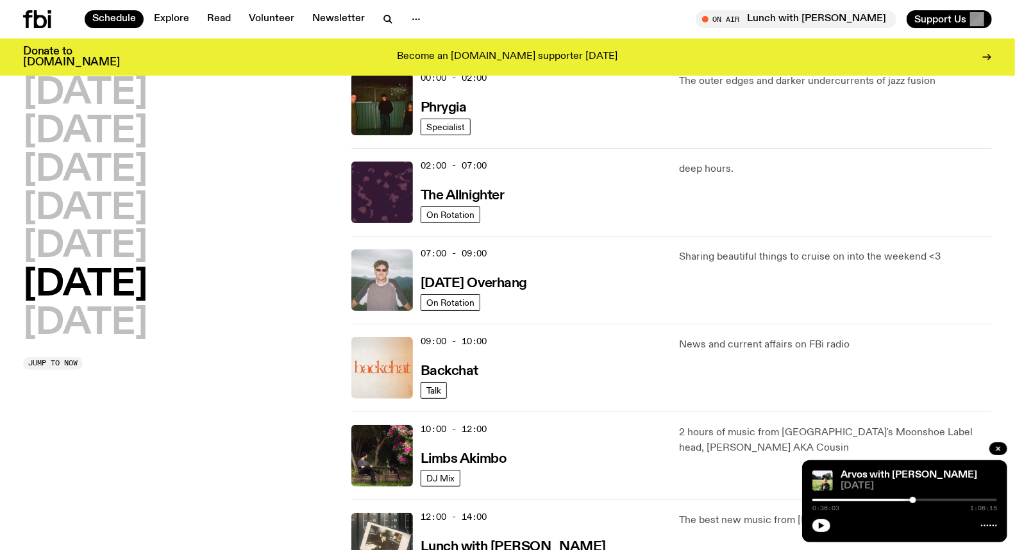
scroll to position [35, 0]
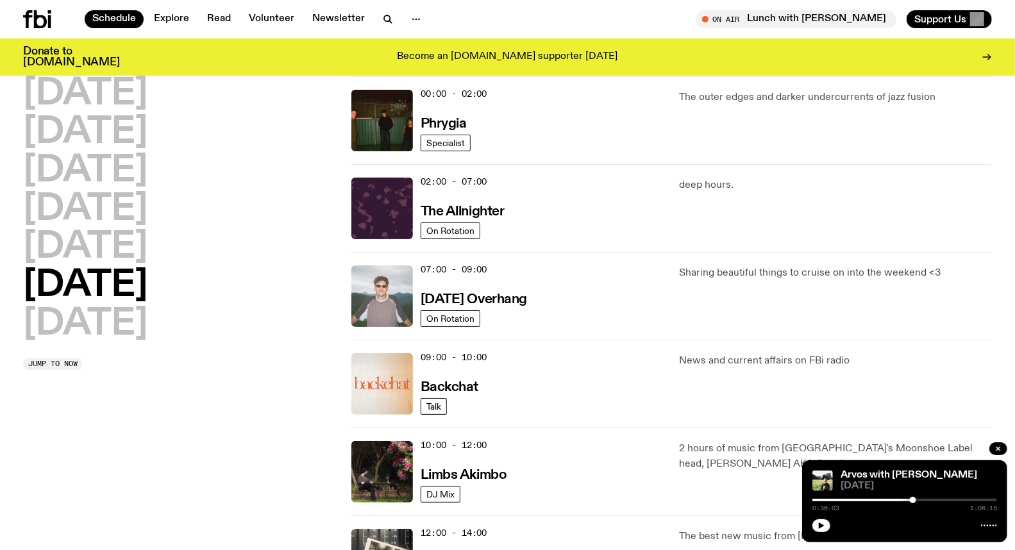
click at [393, 276] on img at bounding box center [382, 297] width 62 height 62
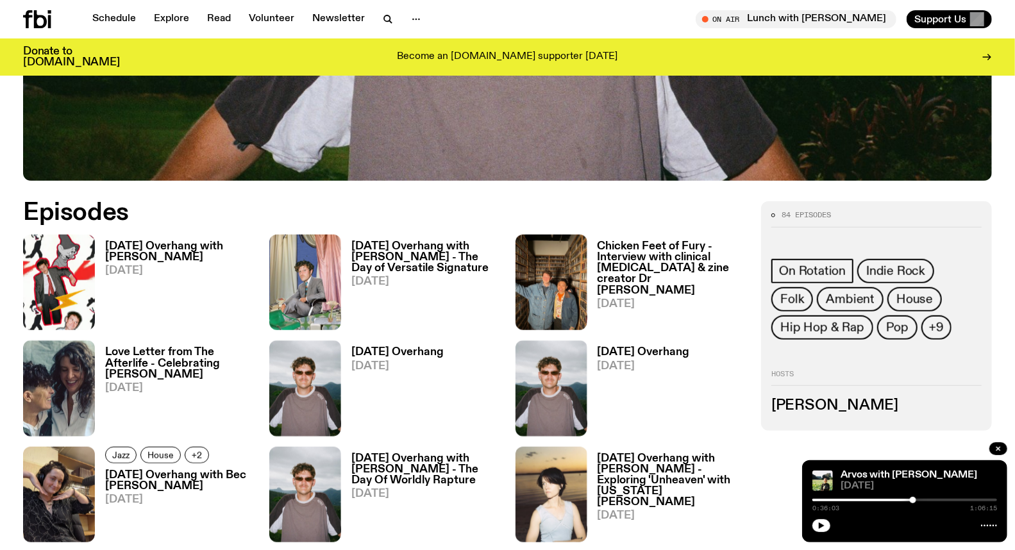
scroll to position [561, 0]
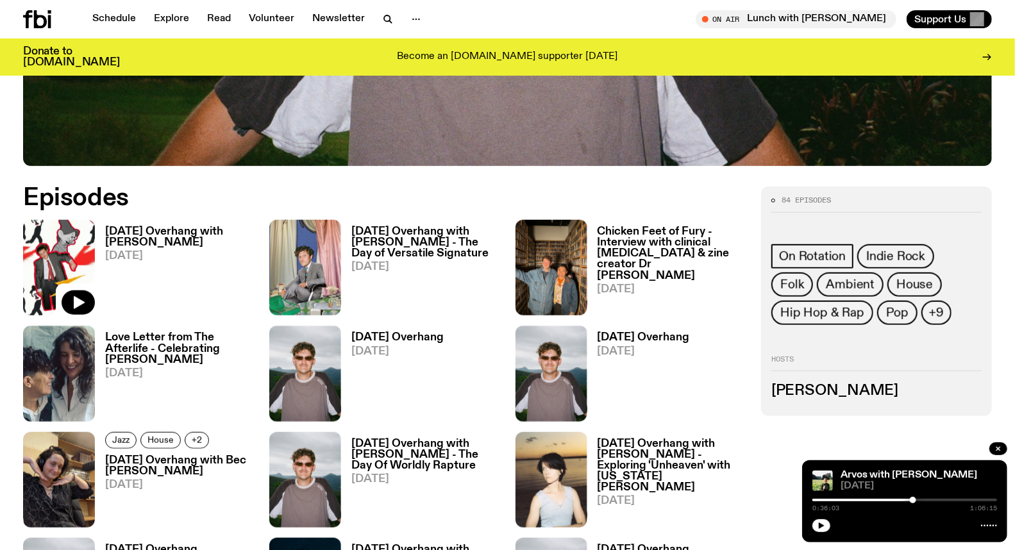
click at [38, 255] on img at bounding box center [59, 268] width 72 height 96
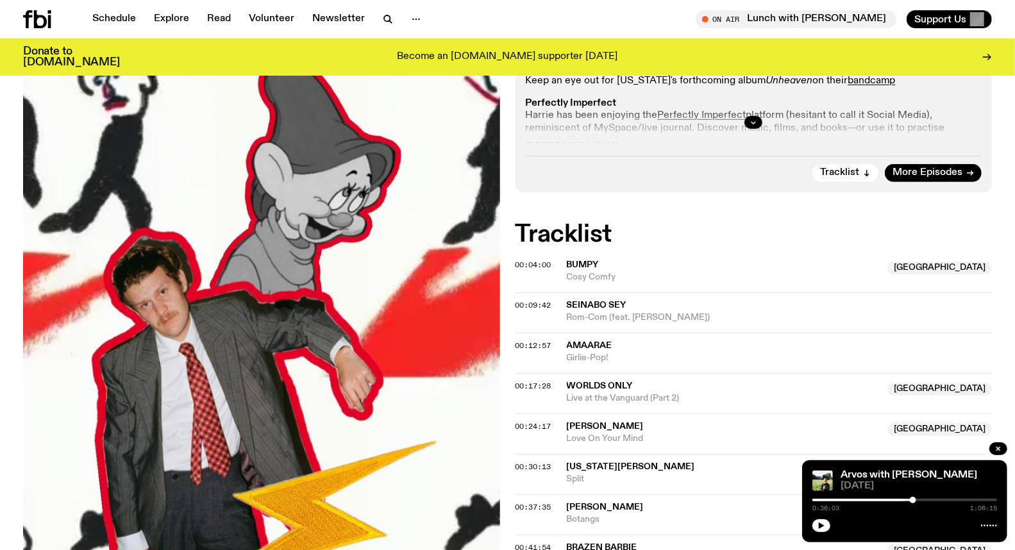
scroll to position [490, 0]
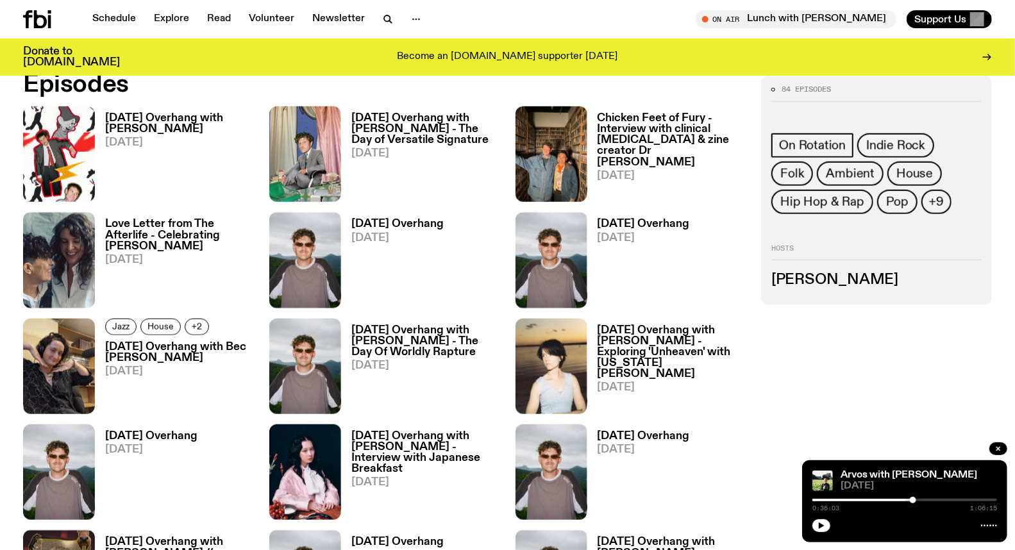
scroll to position [704, 0]
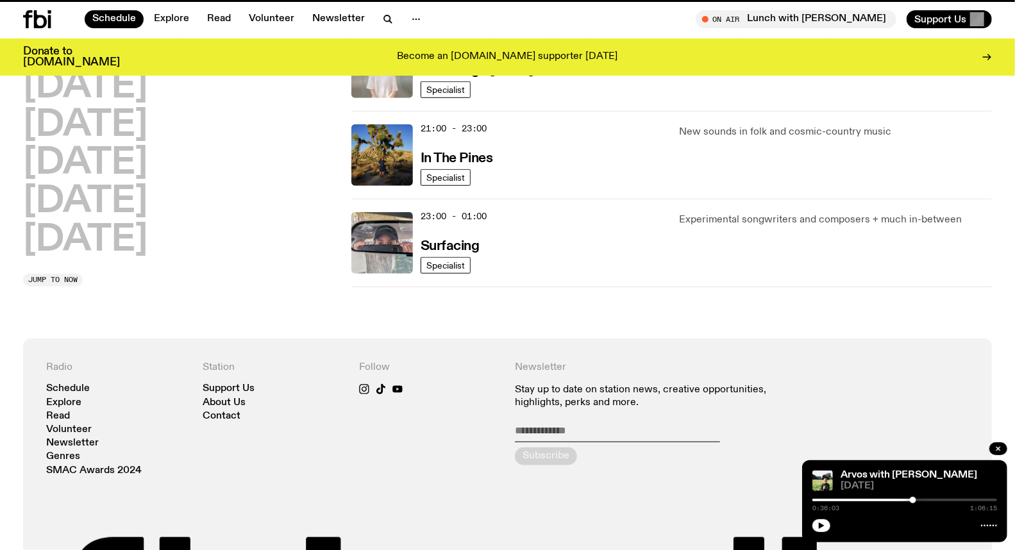
scroll to position [35, 0]
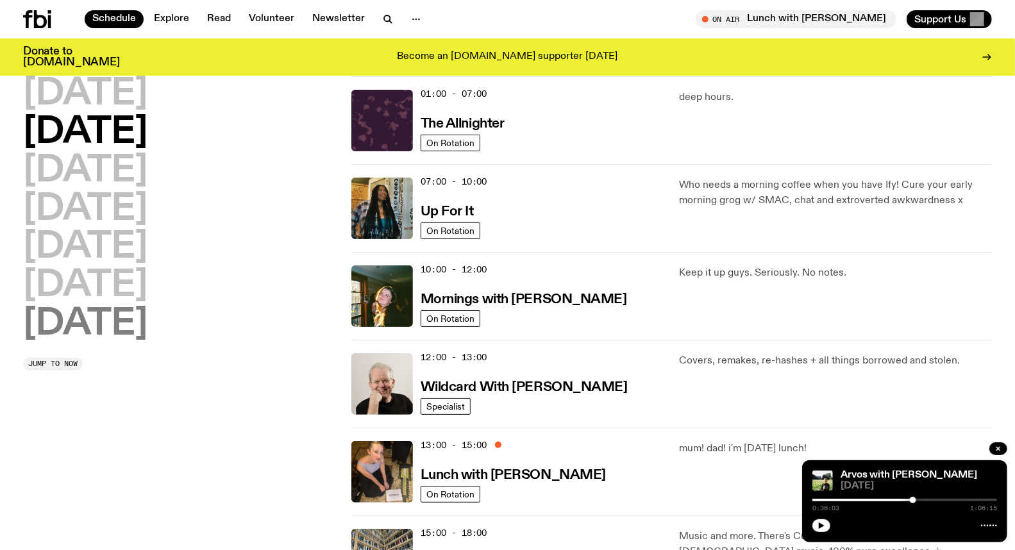
click at [88, 318] on h2 "[DATE]" at bounding box center [85, 325] width 124 height 36
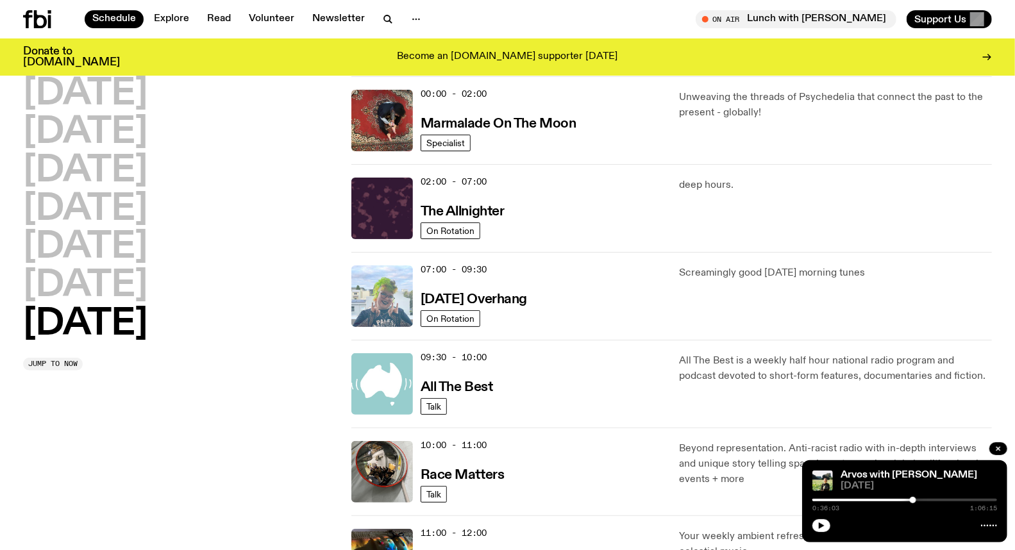
click at [373, 287] on img at bounding box center [382, 297] width 62 height 62
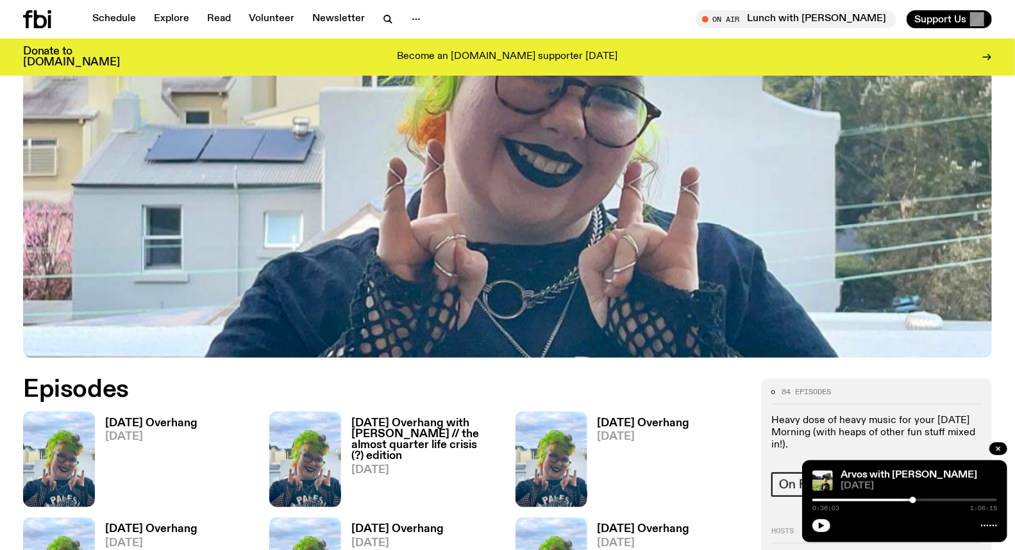
scroll to position [563, 0]
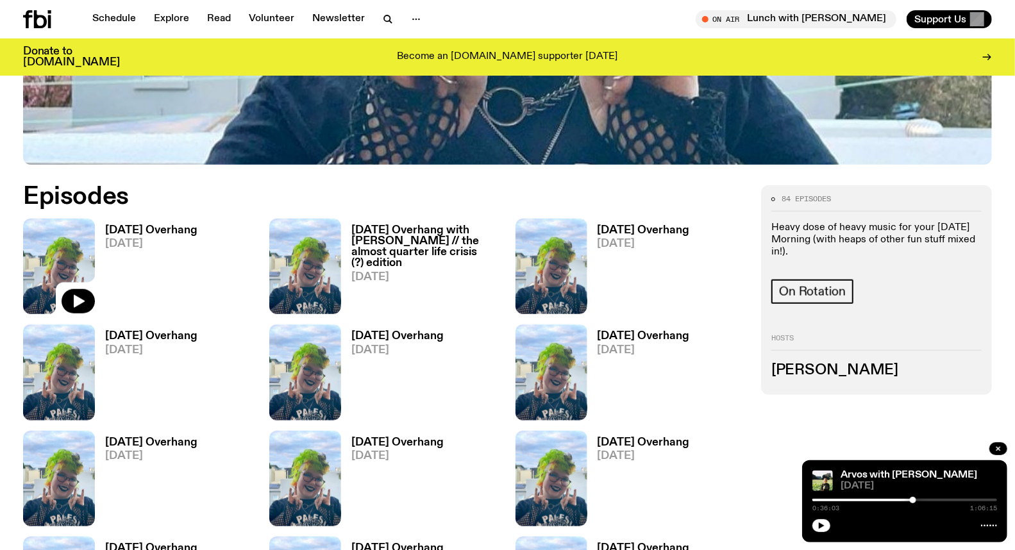
click at [74, 247] on img at bounding box center [59, 267] width 72 height 96
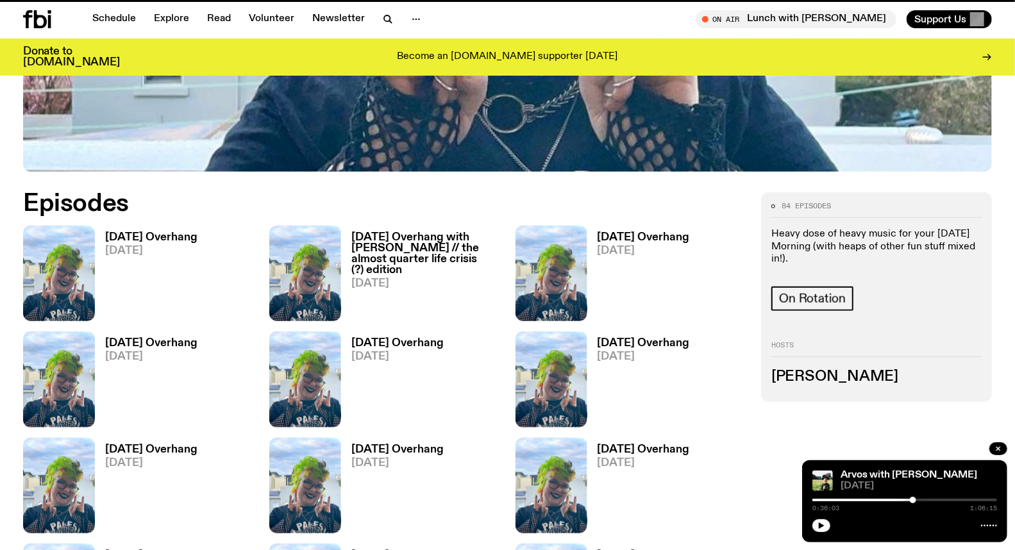
scroll to position [553, 0]
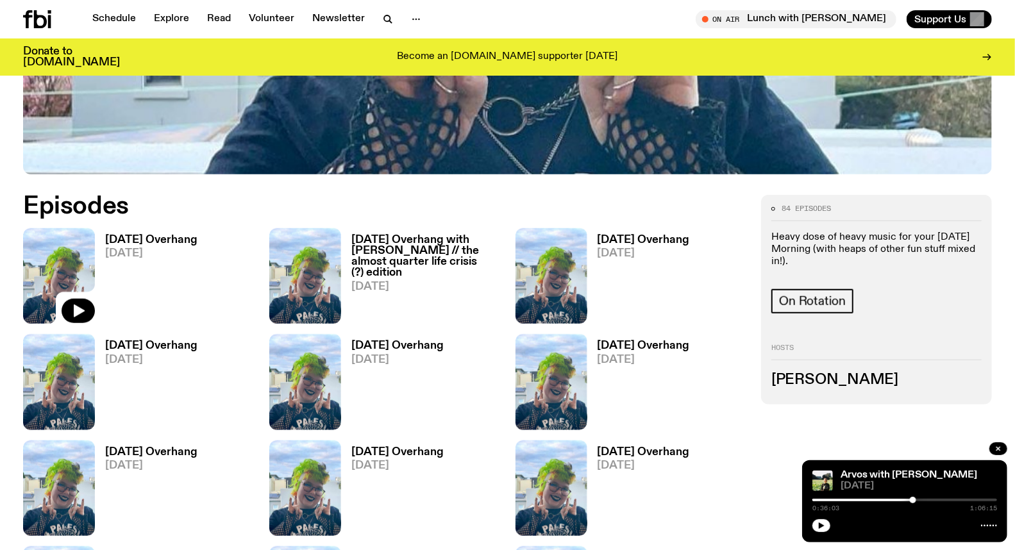
click at [78, 250] on img at bounding box center [59, 276] width 72 height 96
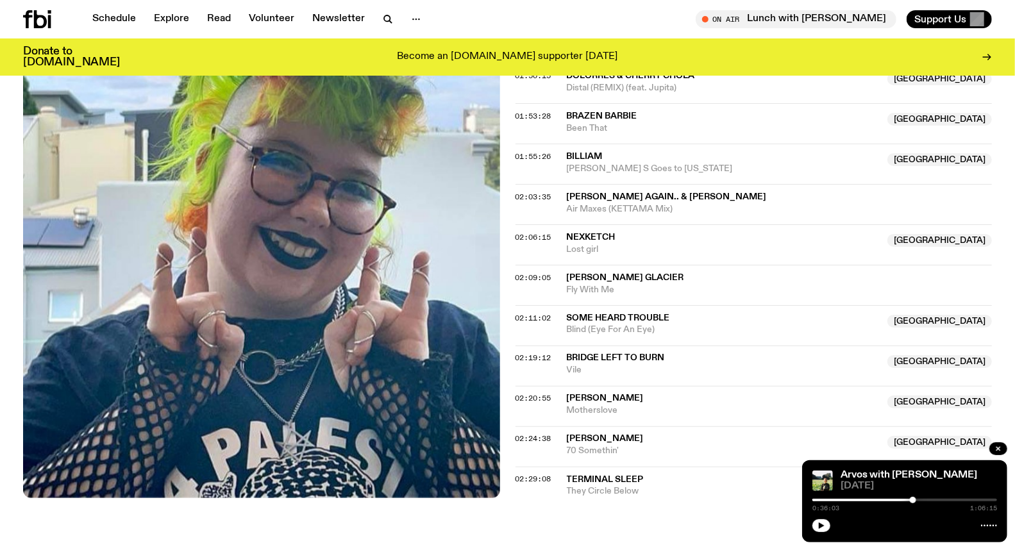
scroll to position [1275, 0]
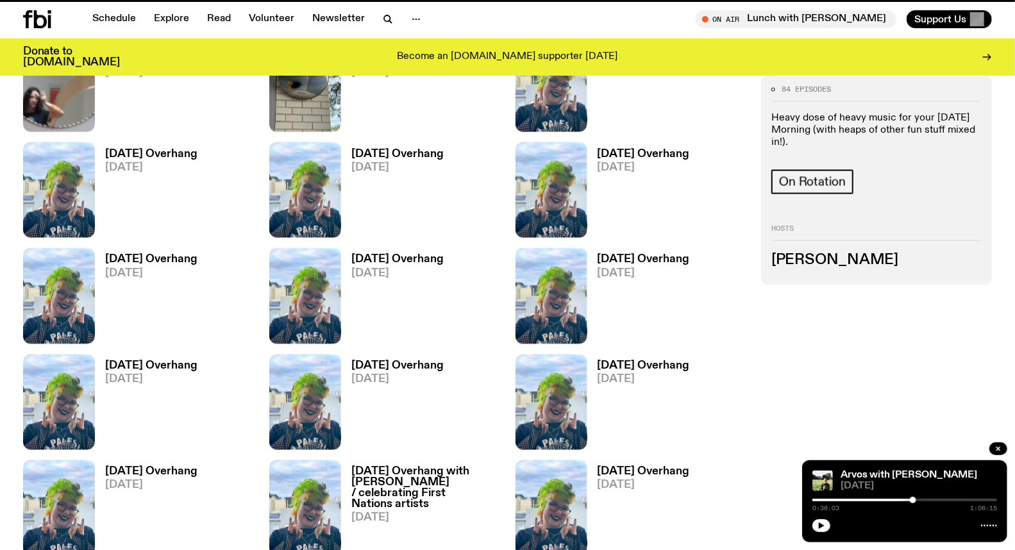
scroll to position [553, 0]
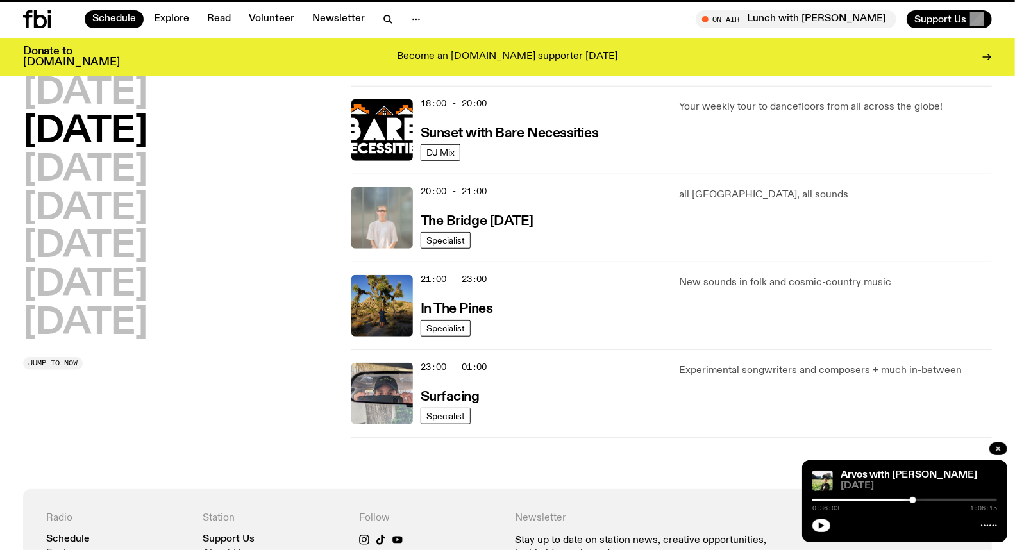
scroll to position [35, 0]
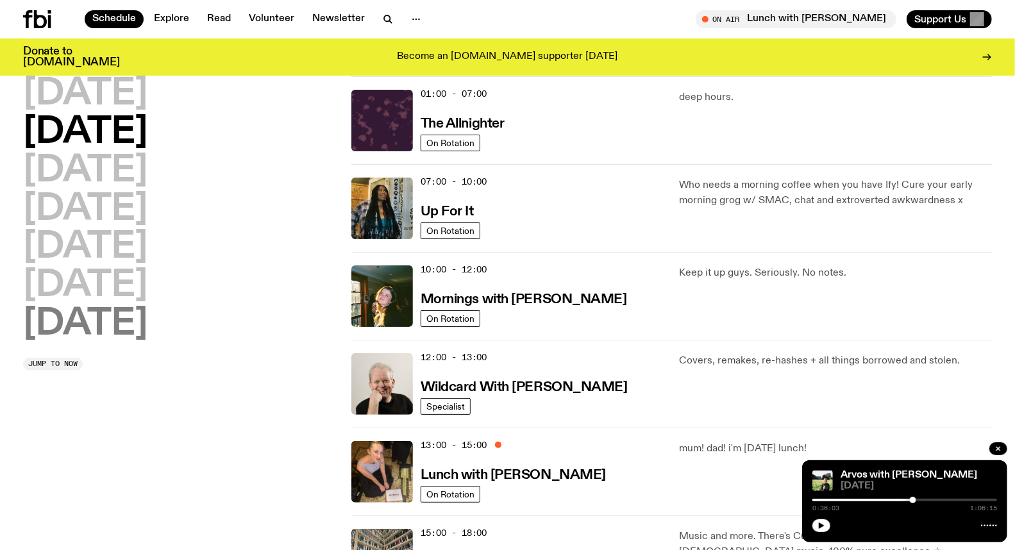
click at [84, 308] on h2 "[DATE]" at bounding box center [85, 325] width 124 height 36
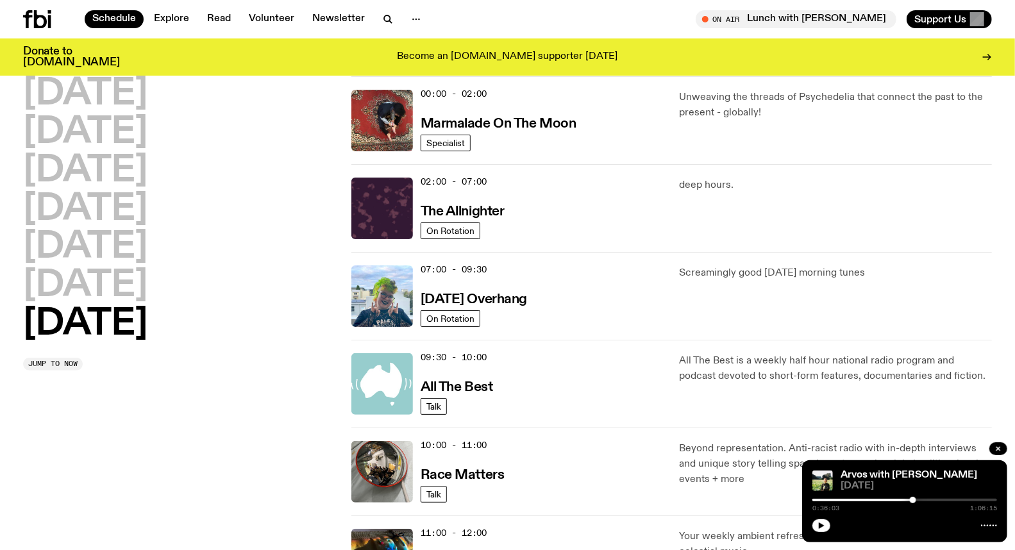
click at [106, 330] on h2 "[DATE]" at bounding box center [85, 325] width 124 height 36
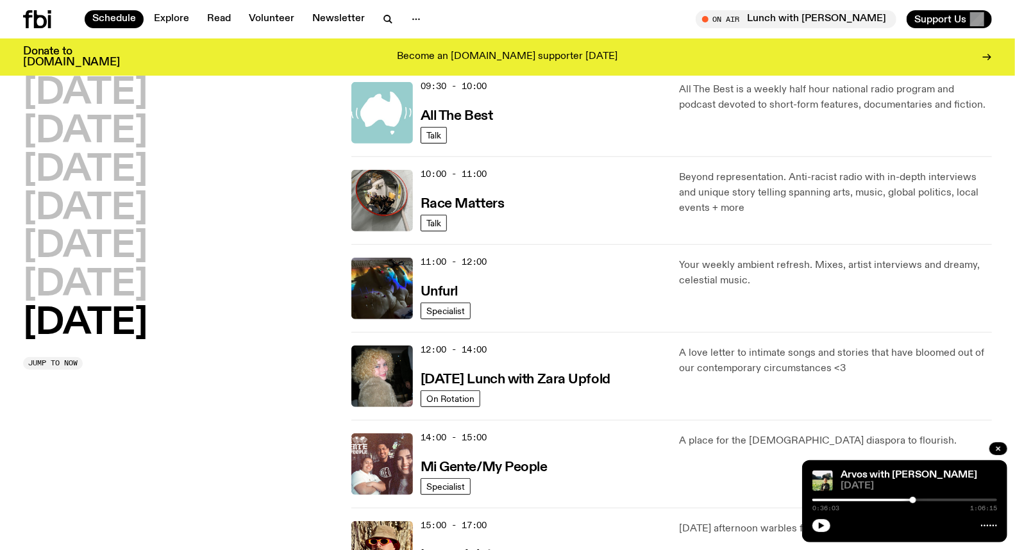
scroll to position [321, 0]
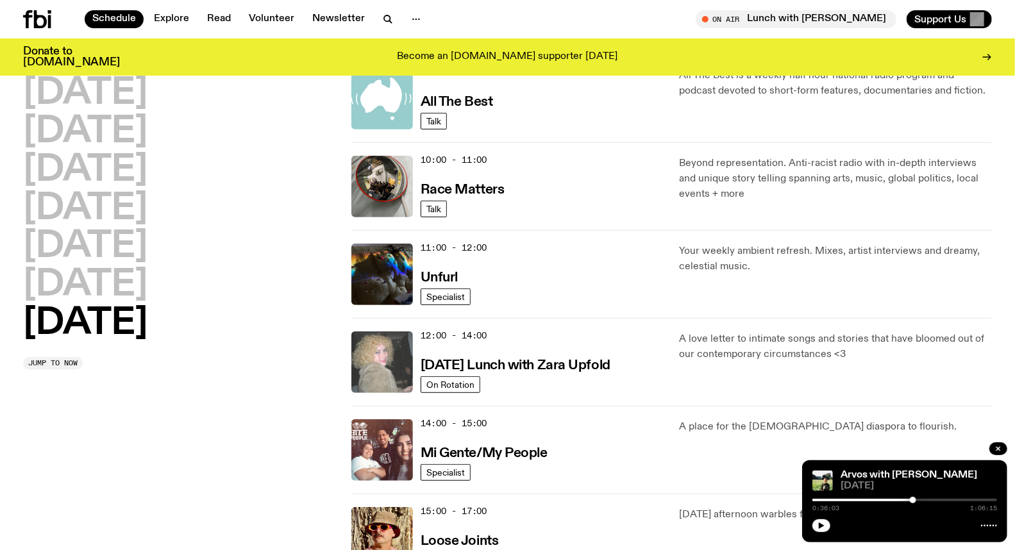
click at [373, 348] on img at bounding box center [382, 363] width 62 height 62
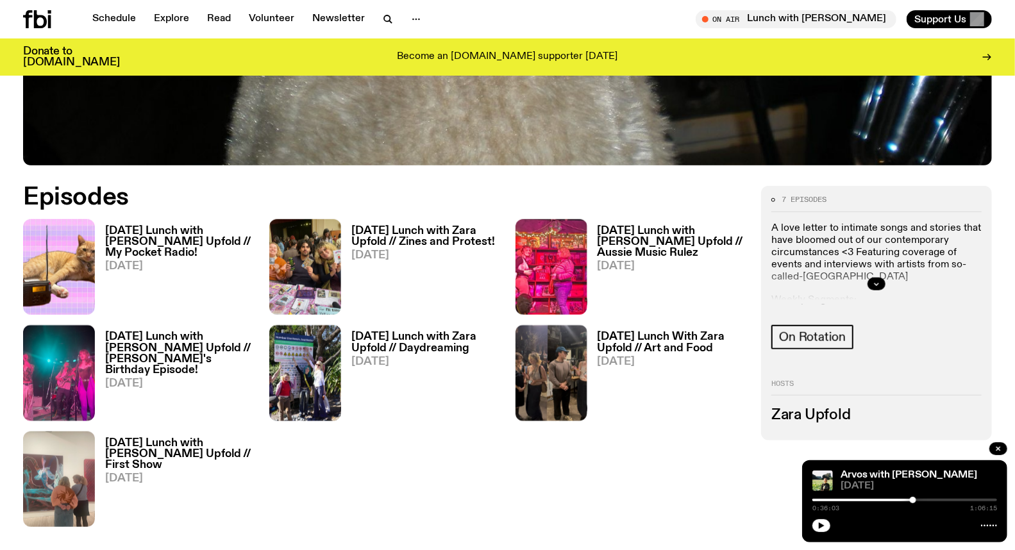
scroll to position [566, 0]
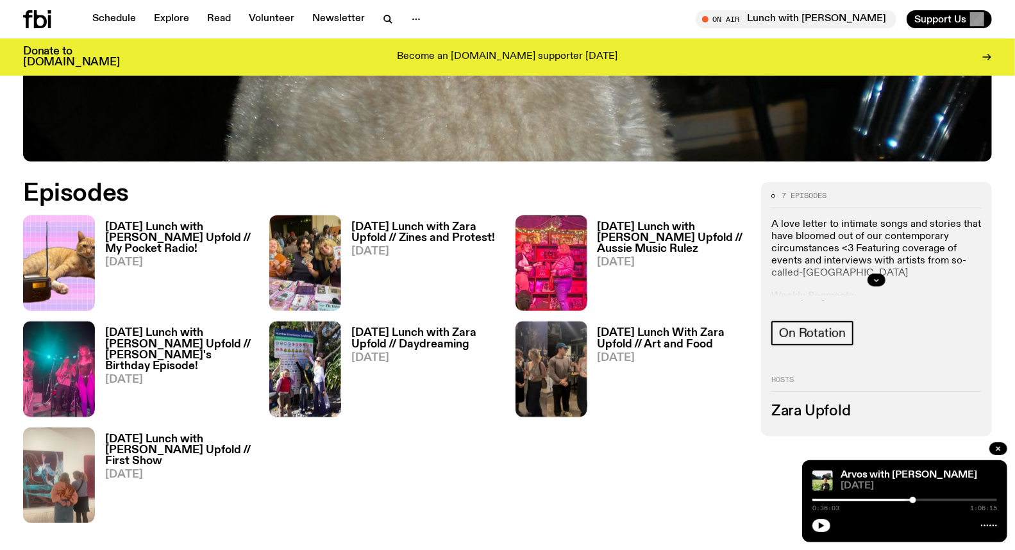
click at [157, 233] on h3 "[DATE] Lunch with [PERSON_NAME] Upfold // My Pocket Radio!" at bounding box center [179, 238] width 149 height 33
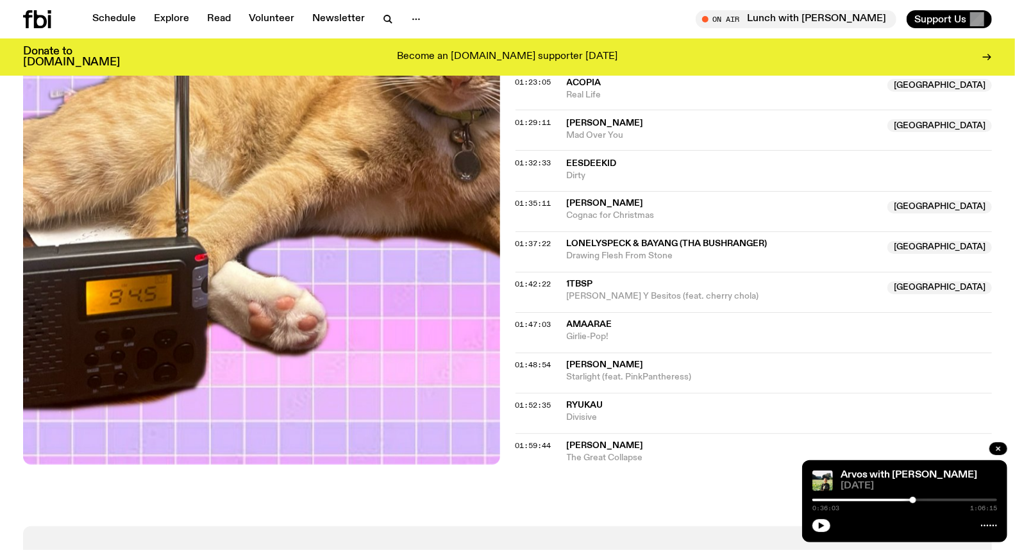
scroll to position [1348, 0]
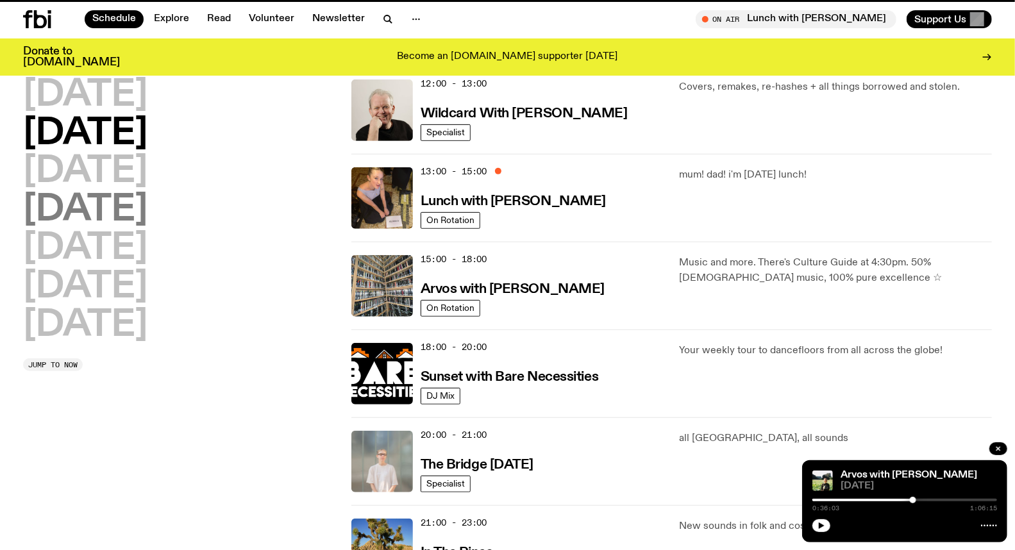
scroll to position [310, 0]
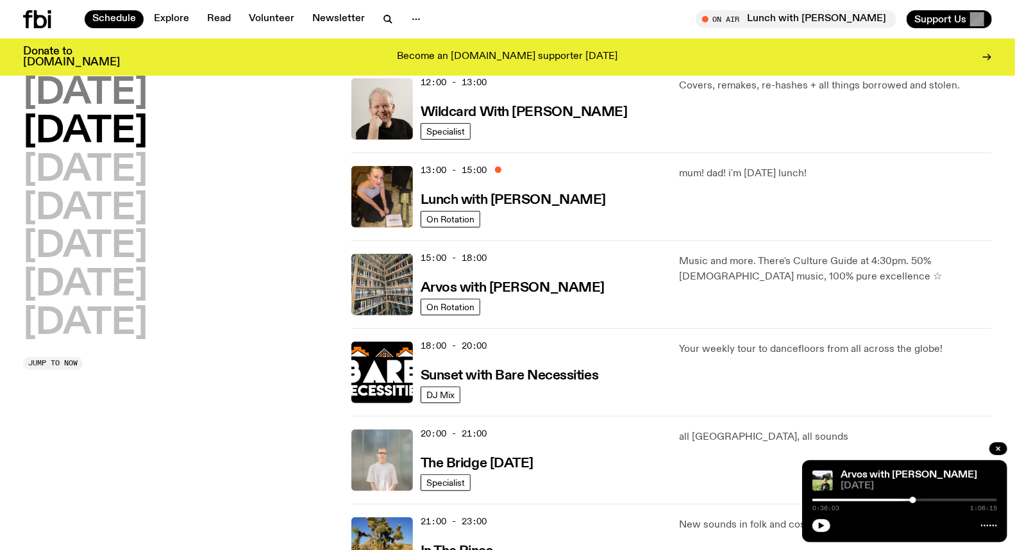
click at [101, 85] on h2 "[DATE]" at bounding box center [85, 94] width 124 height 36
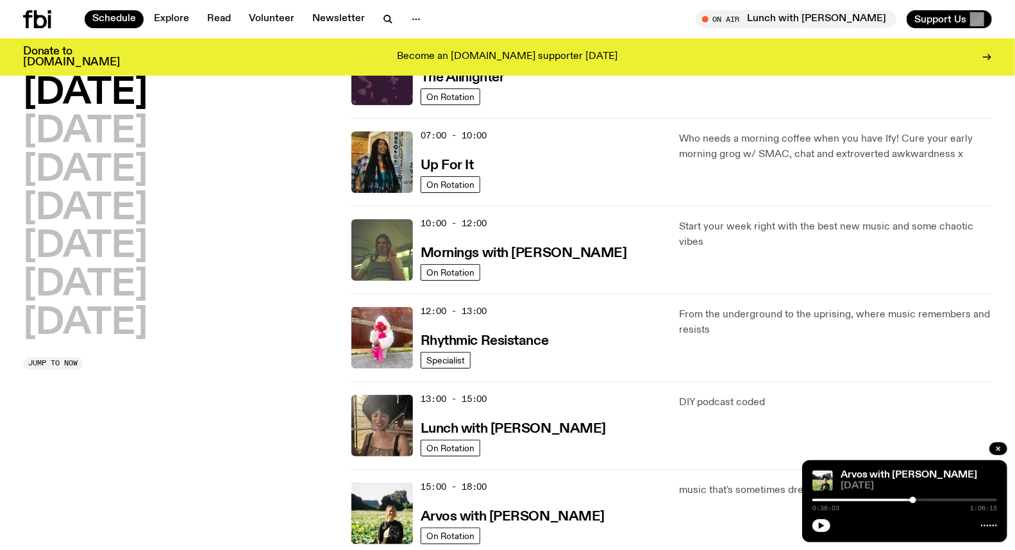
scroll to position [35, 0]
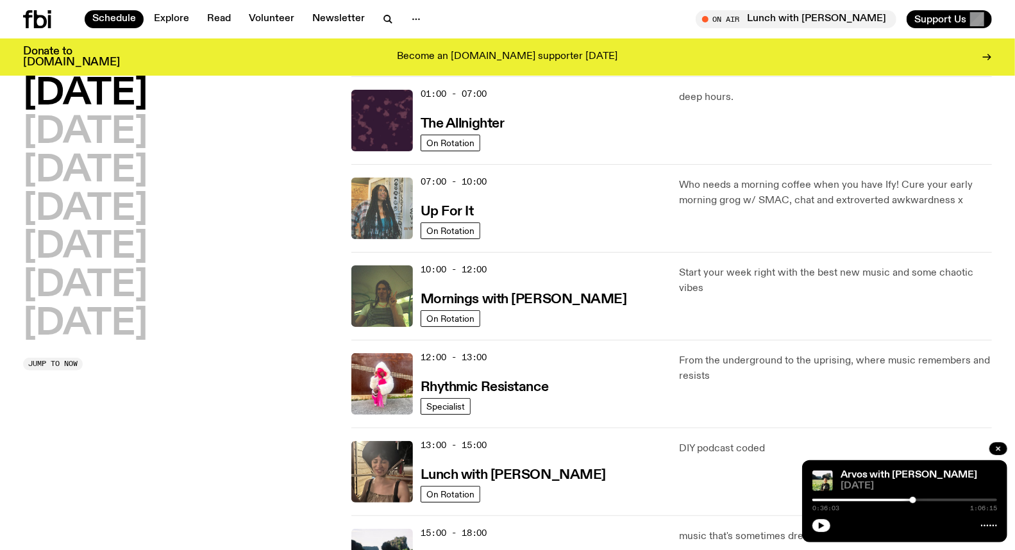
click at [368, 189] on img at bounding box center [382, 209] width 62 height 62
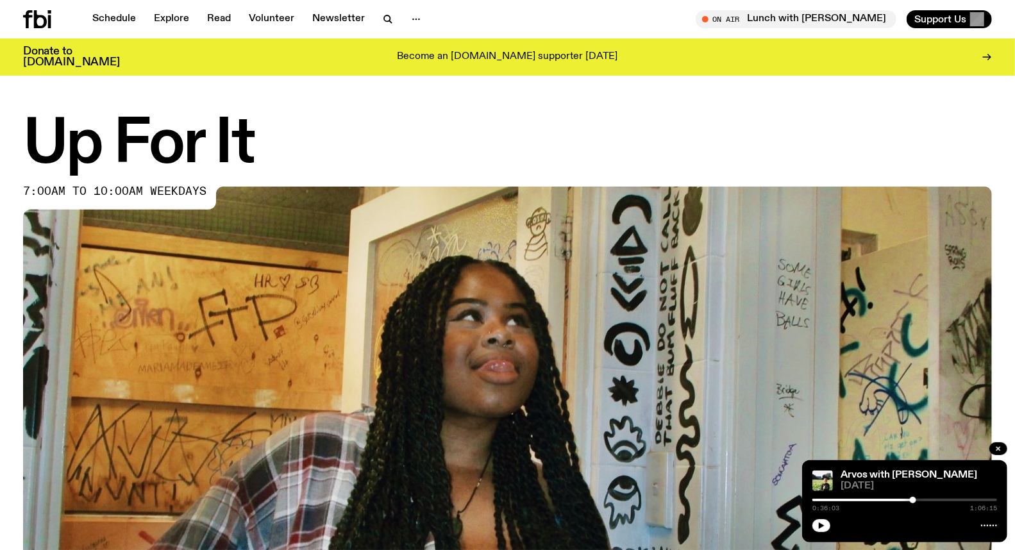
scroll to position [490, 0]
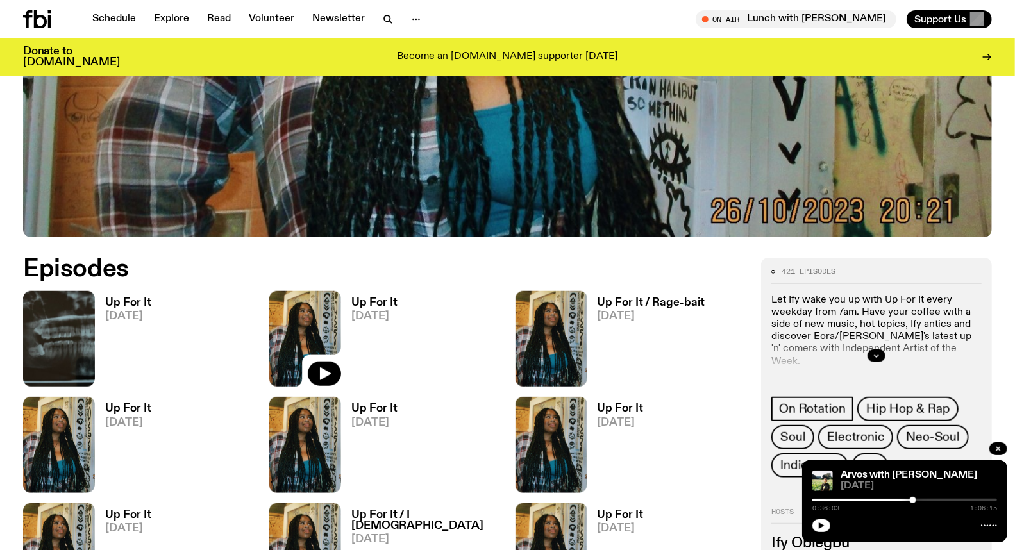
click at [326, 300] on img at bounding box center [305, 339] width 72 height 96
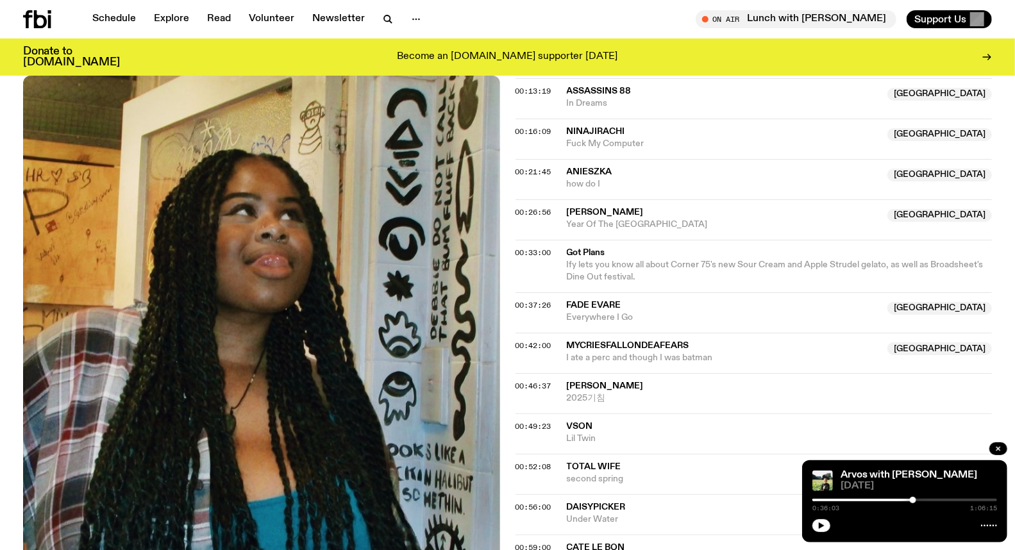
scroll to position [565, 0]
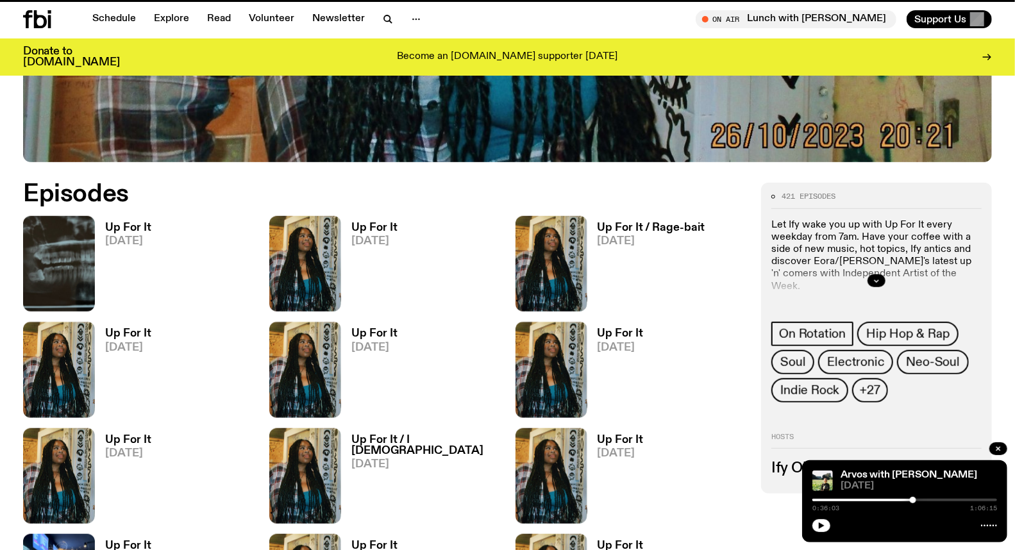
scroll to position [1634, 0]
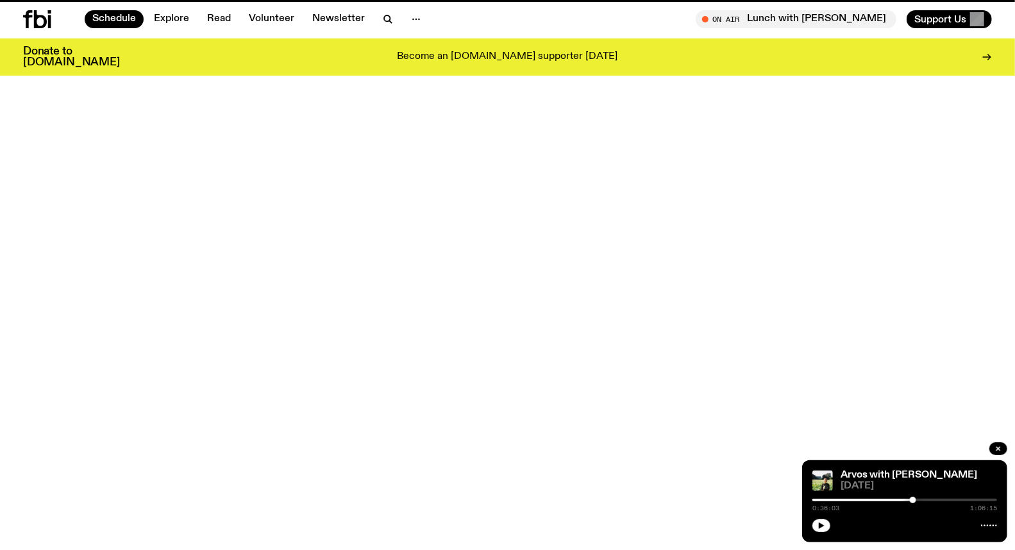
scroll to position [35, 0]
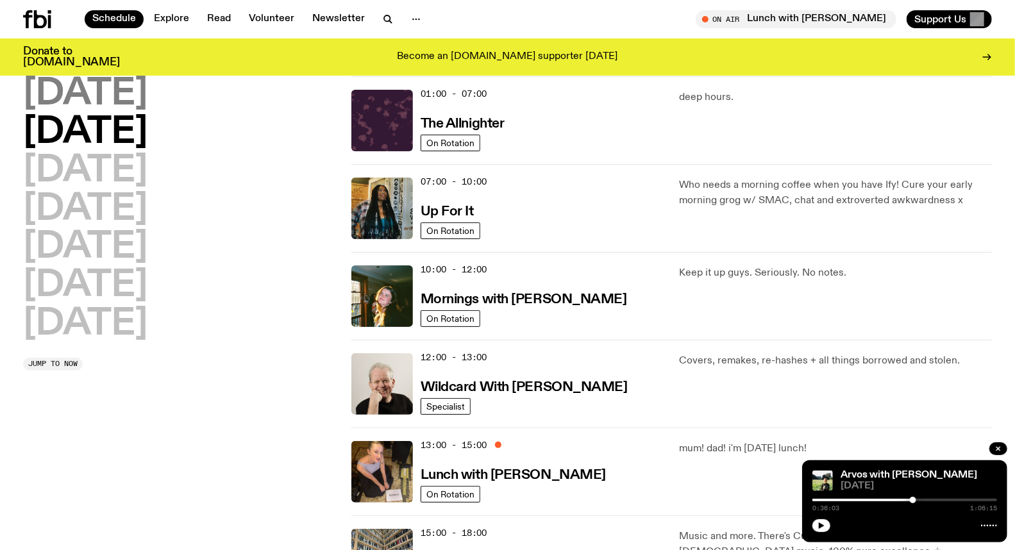
click at [97, 94] on h2 "[DATE]" at bounding box center [85, 94] width 124 height 36
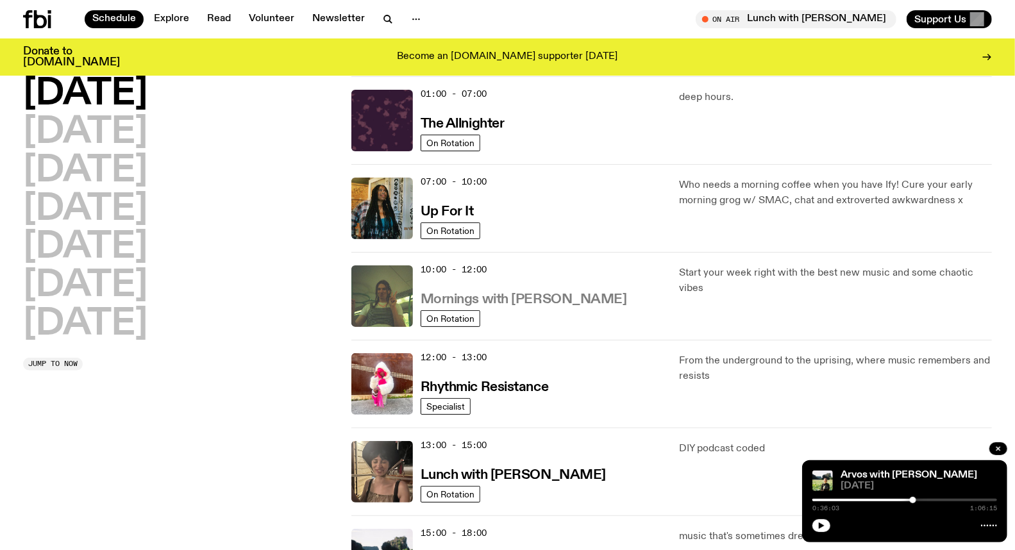
click at [556, 301] on h3 "Mornings with [PERSON_NAME]" at bounding box center [524, 299] width 207 height 13
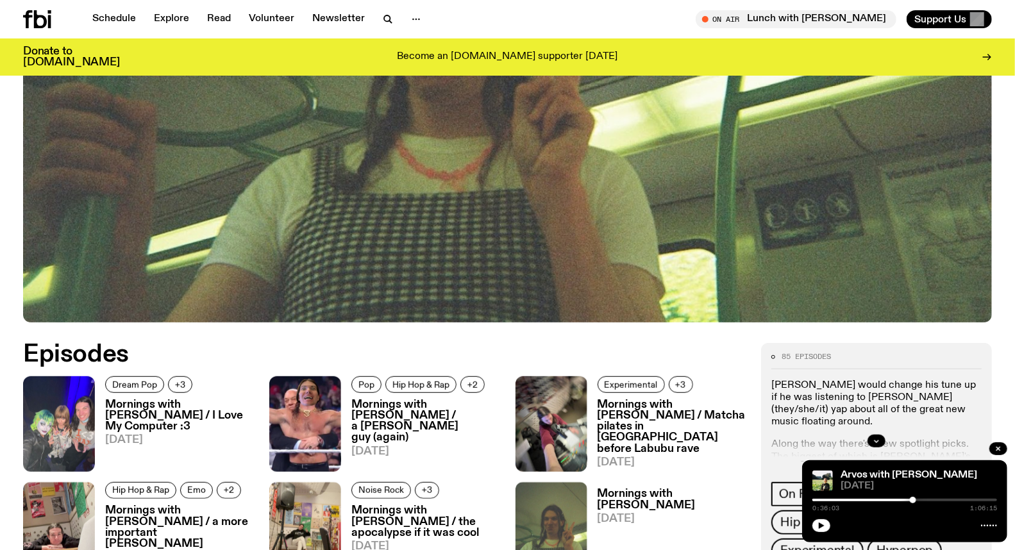
scroll to position [493, 0]
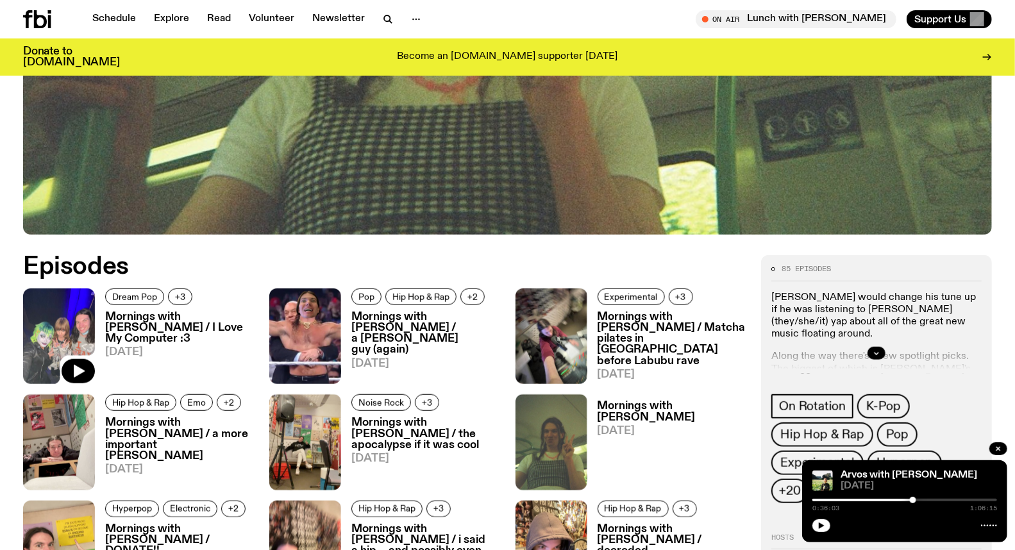
drag, startPoint x: 72, startPoint y: 369, endPoint x: 49, endPoint y: 282, distance: 90.2
click at [62, 298] on img at bounding box center [59, 337] width 72 height 96
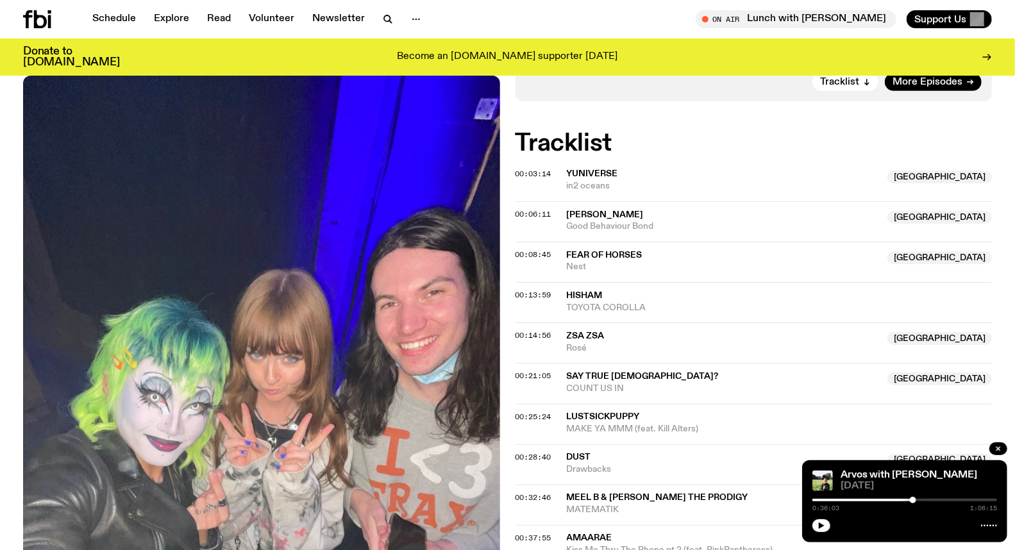
scroll to position [491, 0]
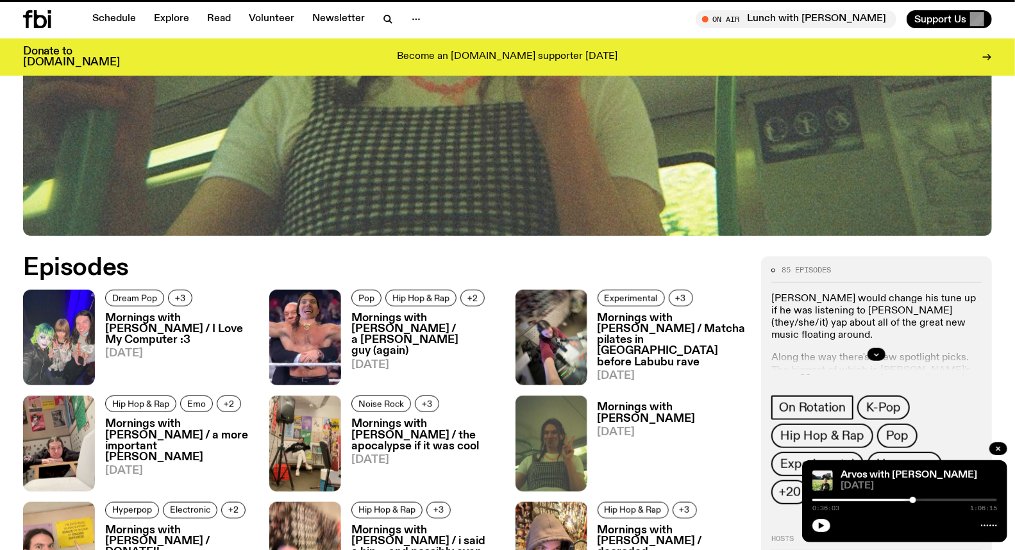
scroll to position [493, 0]
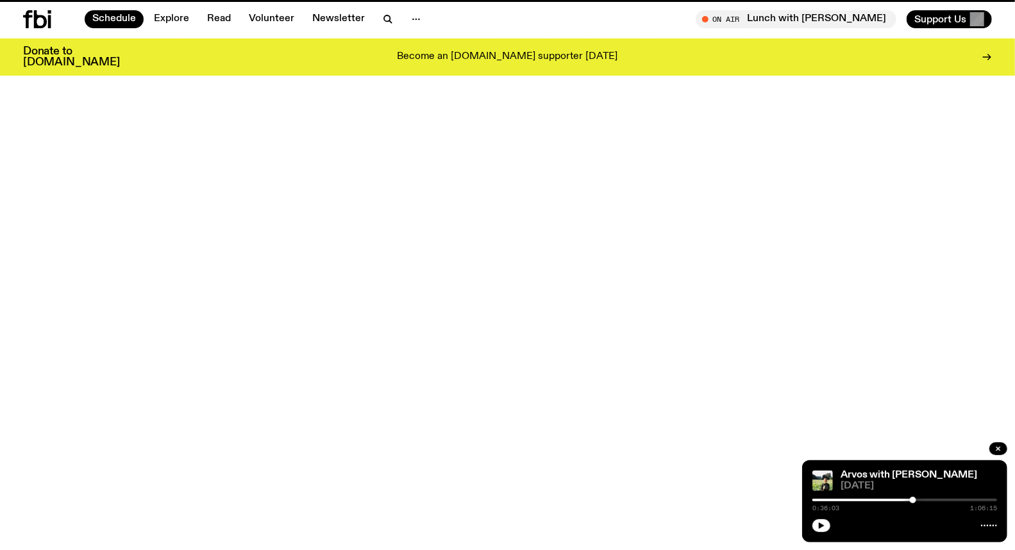
scroll to position [35, 0]
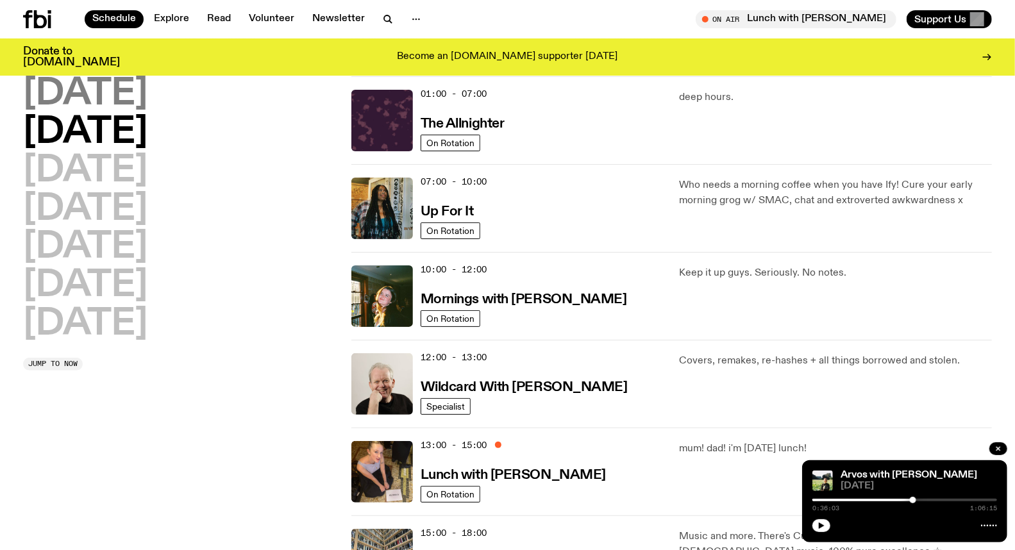
click at [110, 94] on h2 "[DATE]" at bounding box center [85, 94] width 124 height 36
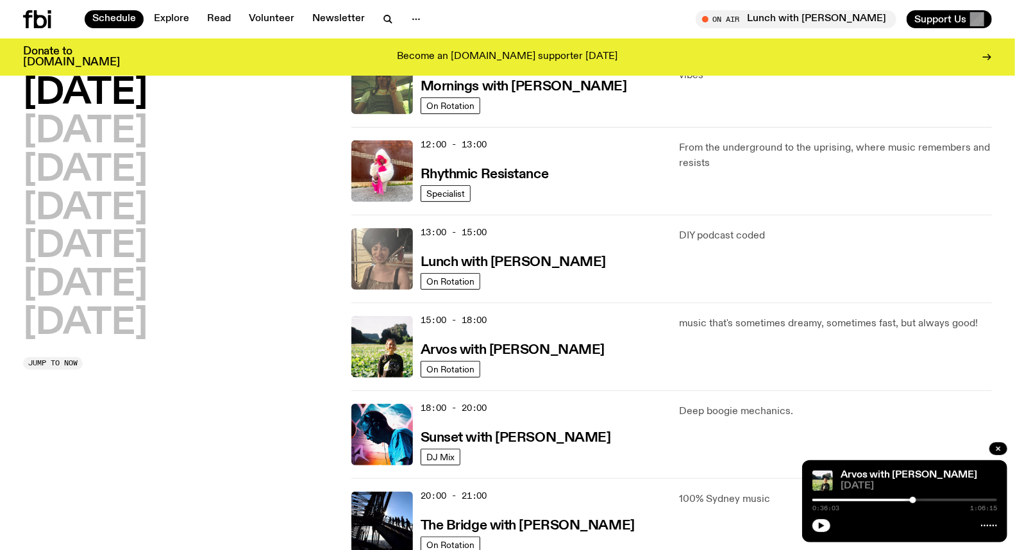
scroll to position [249, 0]
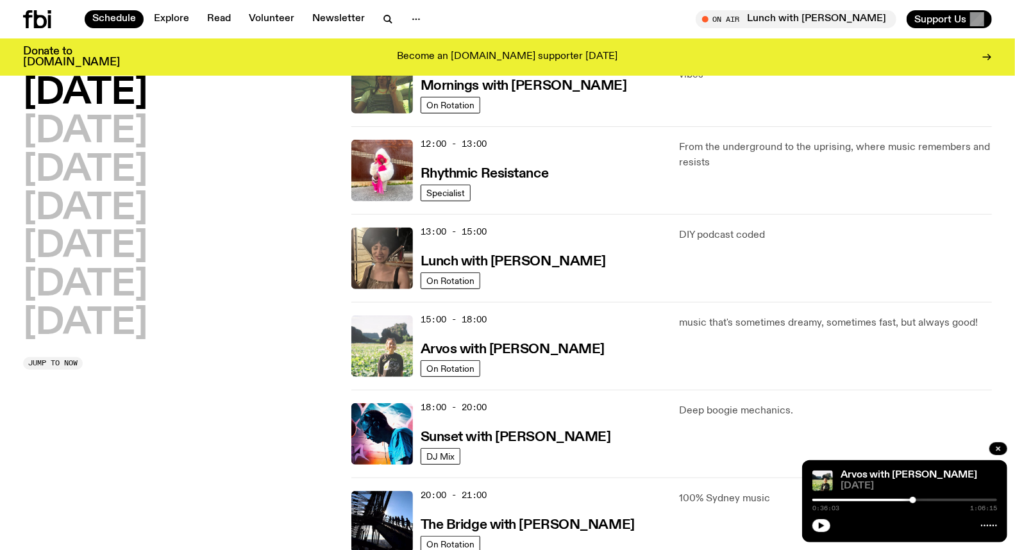
click at [409, 324] on img at bounding box center [382, 347] width 62 height 62
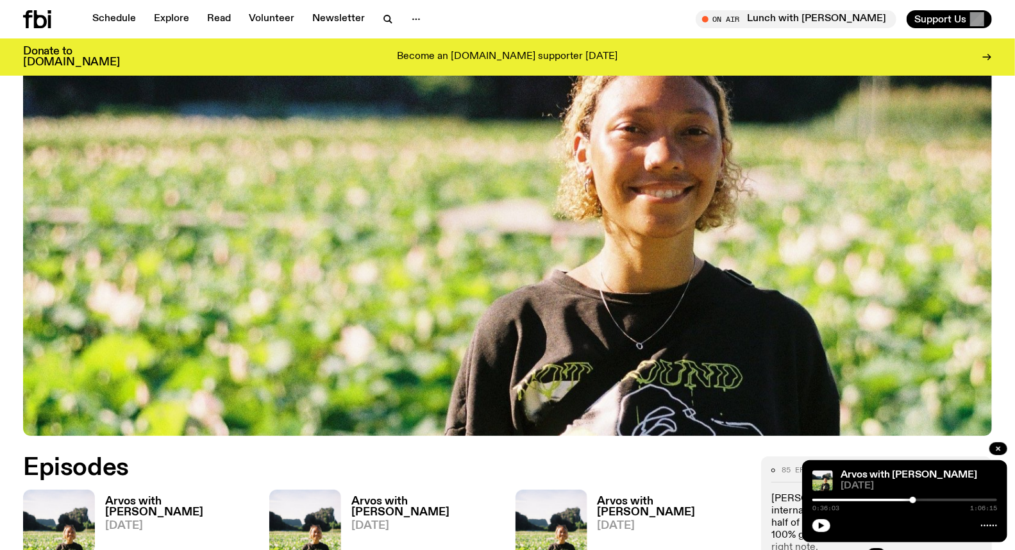
scroll to position [492, 0]
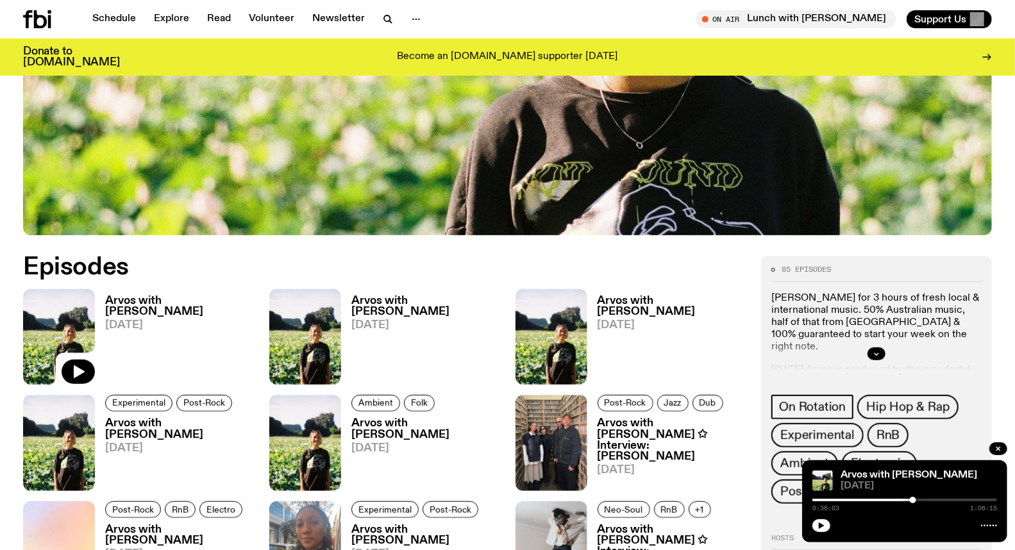
click at [159, 300] on h3 "Arvos with [PERSON_NAME]" at bounding box center [179, 307] width 149 height 22
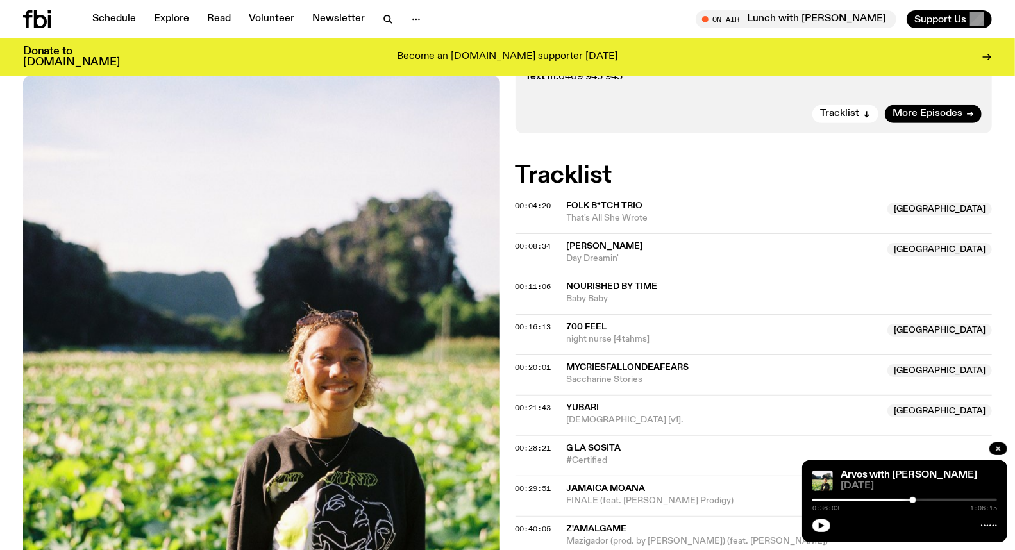
scroll to position [349, 0]
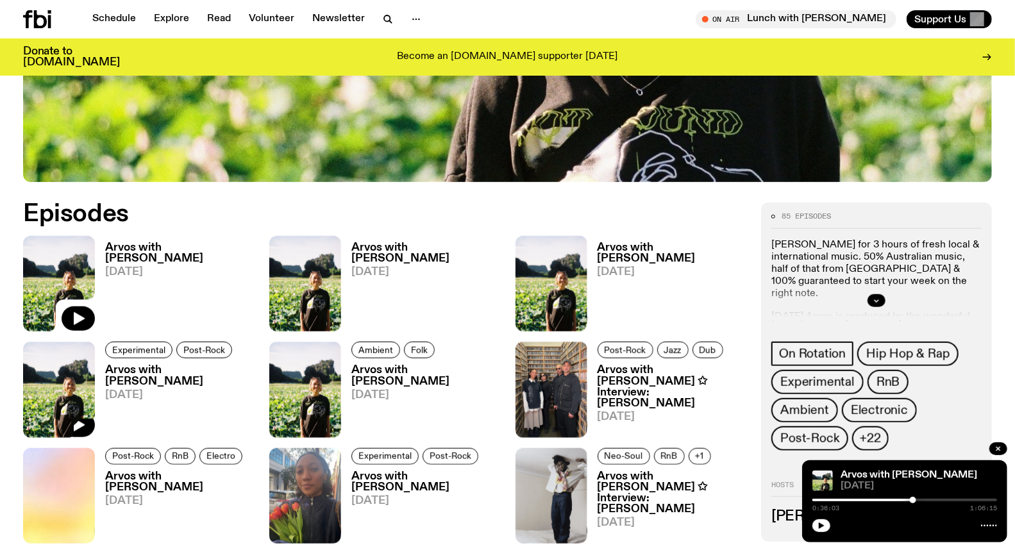
scroll to position [635, 0]
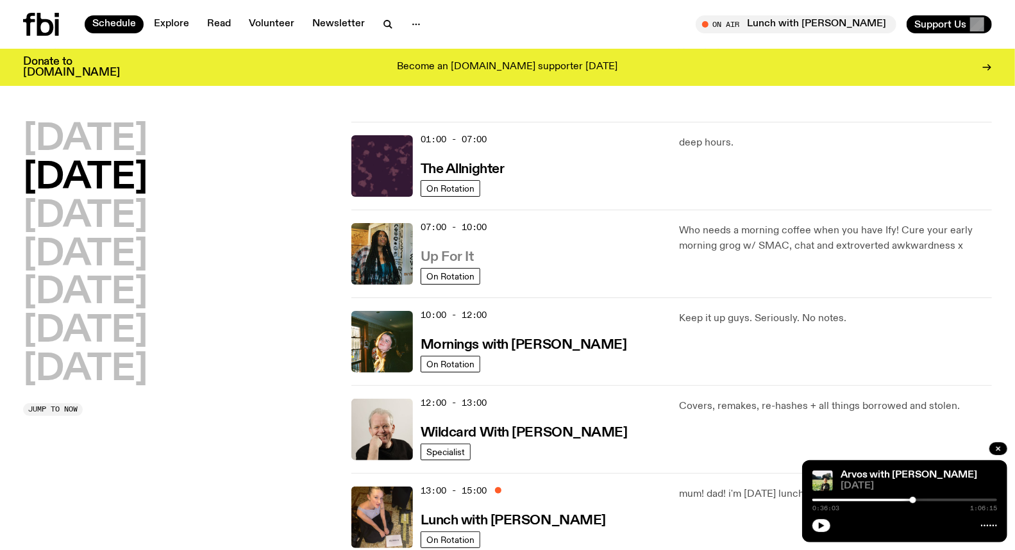
click at [425, 257] on h3 "Up For It" at bounding box center [447, 257] width 53 height 13
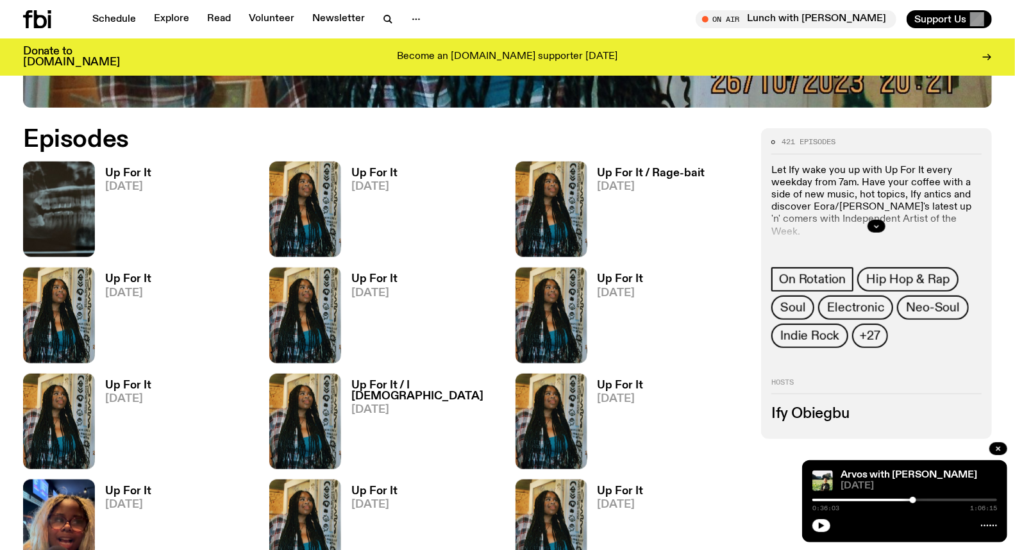
scroll to position [634, 0]
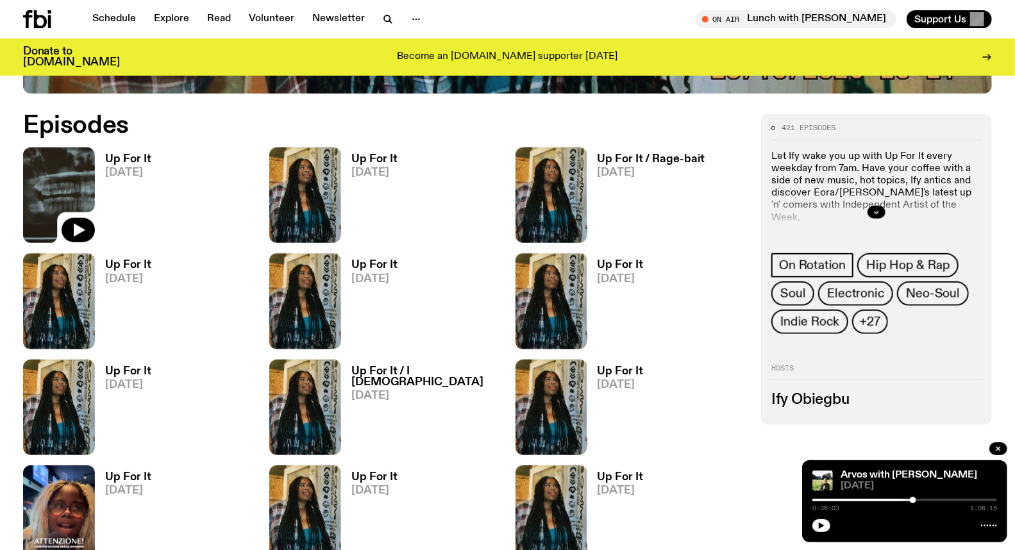
click at [77, 162] on img at bounding box center [59, 196] width 72 height 96
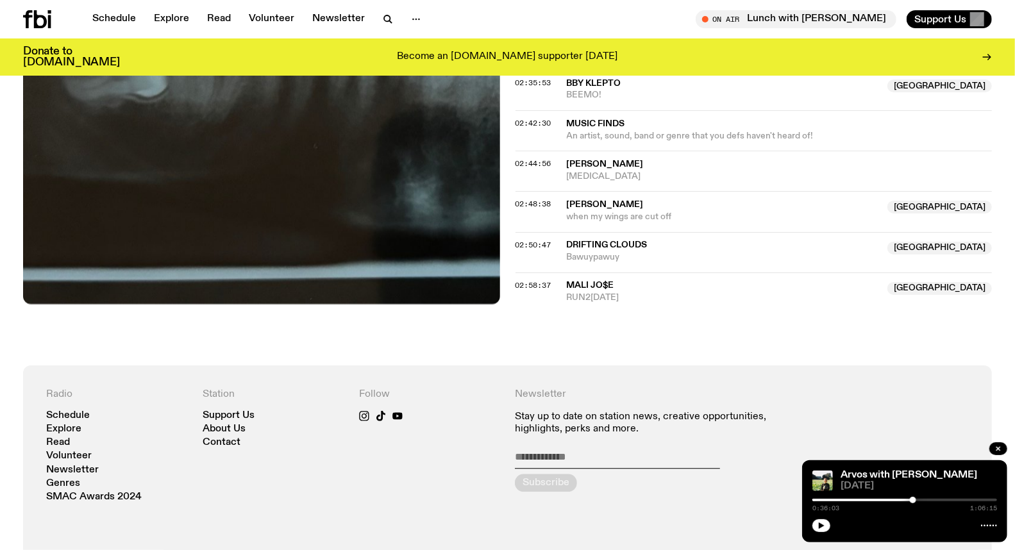
scroll to position [1847, 0]
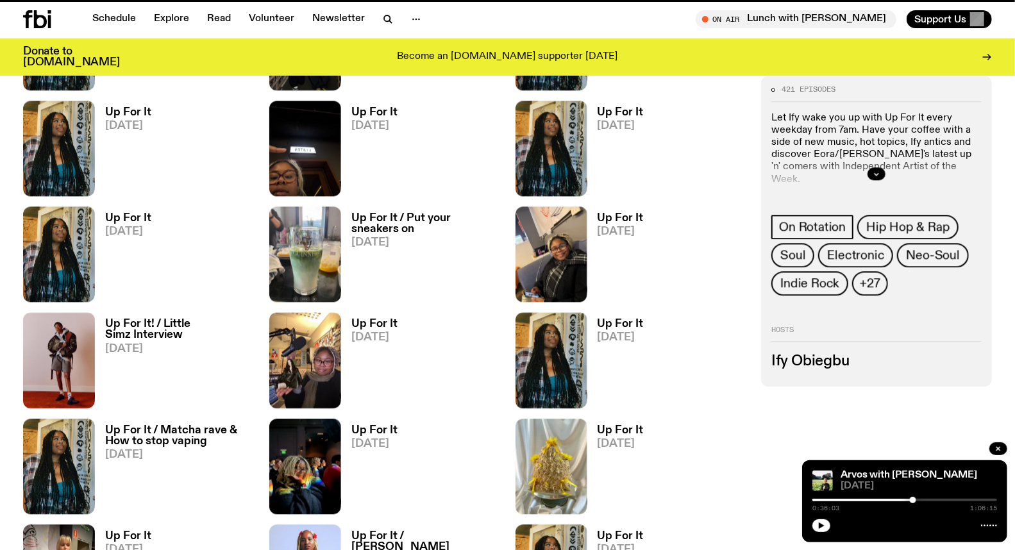
scroll to position [1634, 0]
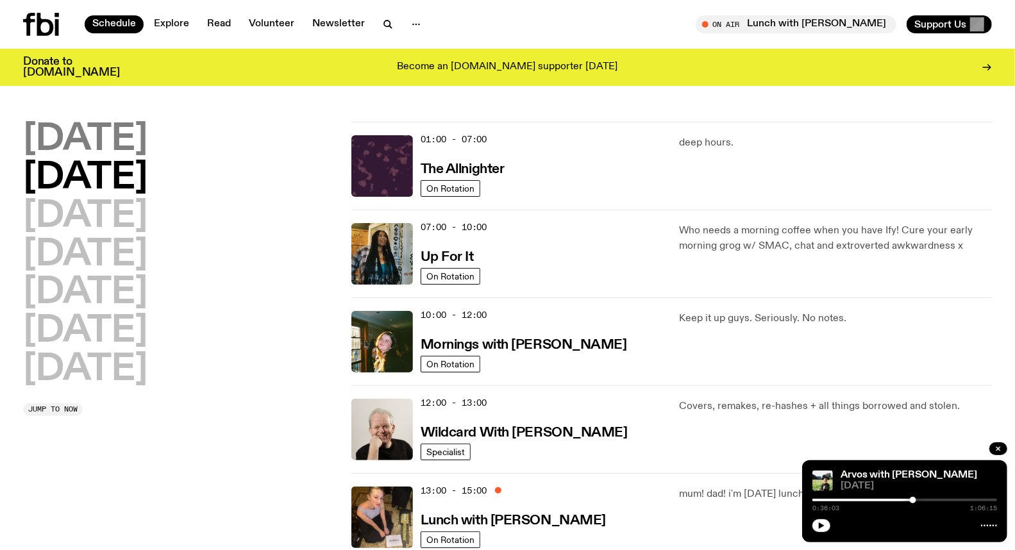
click at [135, 130] on h2 "[DATE]" at bounding box center [85, 140] width 124 height 36
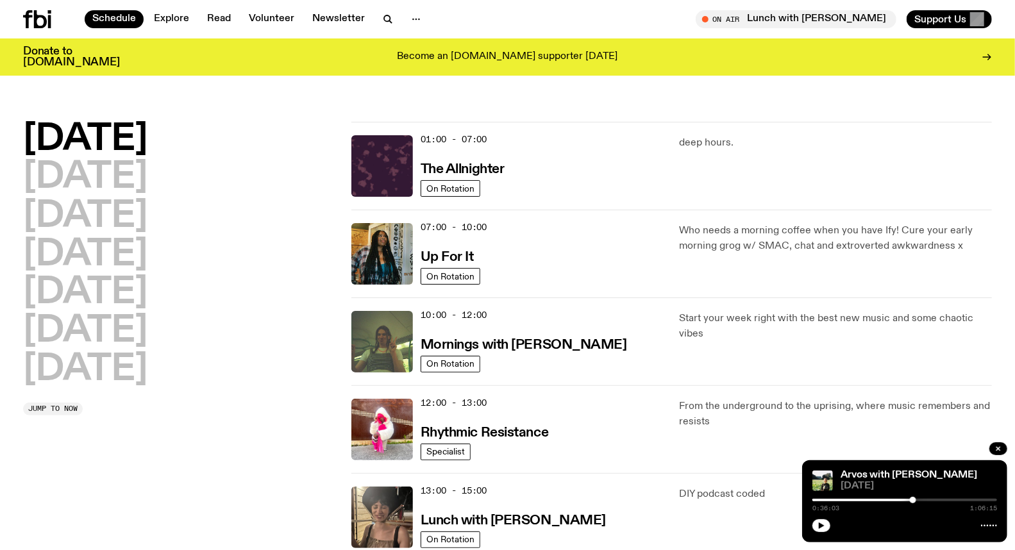
scroll to position [35, 0]
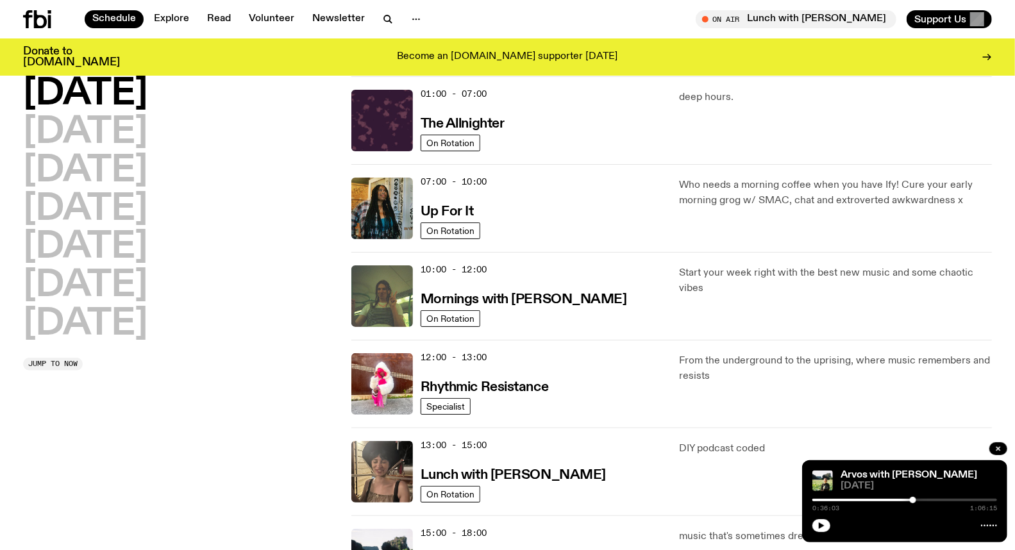
click at [126, 84] on h2 "[DATE]" at bounding box center [85, 94] width 124 height 36
click at [111, 139] on h2 "[DATE]" at bounding box center [85, 133] width 124 height 36
